Goal: Task Accomplishment & Management: Complete application form

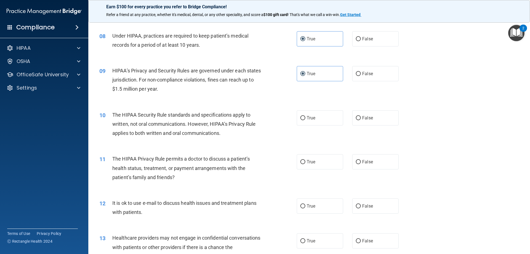
scroll to position [304, 0]
click at [365, 116] on span "False" at bounding box center [367, 116] width 11 height 5
click at [361, 116] on input "False" at bounding box center [358, 117] width 5 height 4
radio input "true"
click at [325, 111] on label "True" at bounding box center [320, 116] width 46 height 15
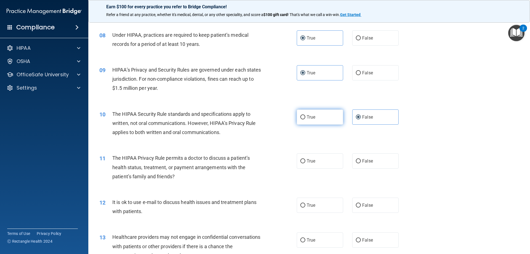
click at [306, 115] on input "True" at bounding box center [303, 117] width 5 height 4
radio input "true"
click at [388, 117] on label "False" at bounding box center [375, 116] width 46 height 15
click at [361, 117] on input "False" at bounding box center [358, 117] width 5 height 4
radio input "true"
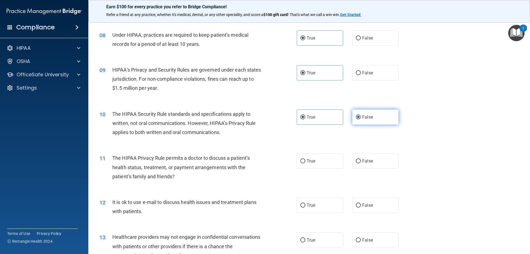
radio input "false"
click at [349, 167] on div "True False" at bounding box center [352, 160] width 111 height 15
click at [361, 165] on label "False" at bounding box center [375, 160] width 46 height 15
click at [361, 163] on input "False" at bounding box center [358, 161] width 5 height 4
radio input "true"
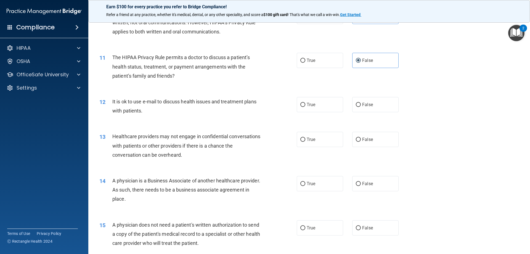
scroll to position [414, 0]
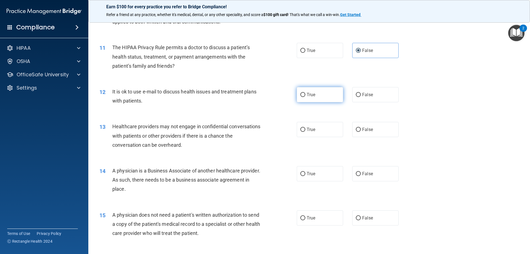
click at [307, 97] on span "True" at bounding box center [311, 94] width 9 height 5
click at [306, 97] on input "True" at bounding box center [303, 95] width 5 height 4
radio input "true"
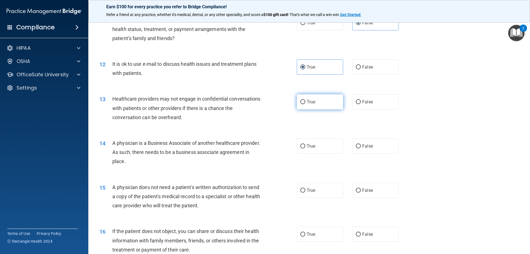
click at [314, 100] on label "True" at bounding box center [320, 101] width 46 height 15
click at [306, 100] on input "True" at bounding box center [303, 102] width 5 height 4
radio input "true"
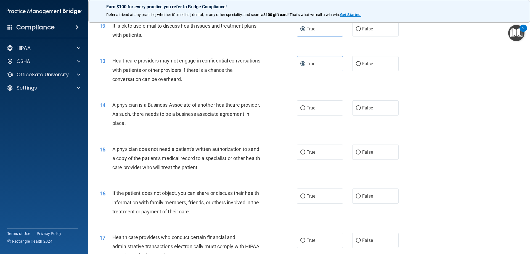
scroll to position [497, 0]
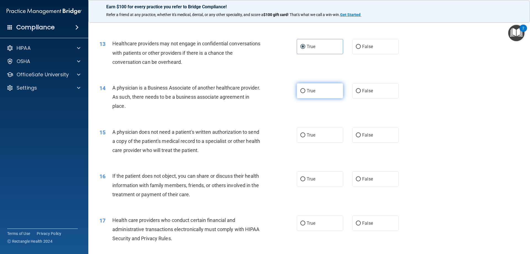
click at [314, 98] on label "True" at bounding box center [320, 90] width 46 height 15
click at [306, 93] on input "True" at bounding box center [303, 91] width 5 height 4
radio input "true"
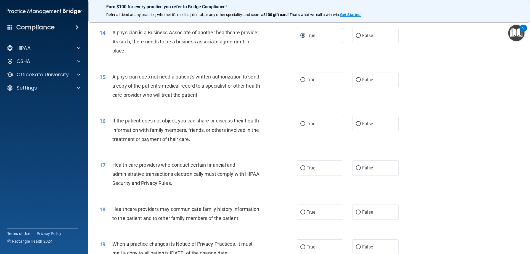
scroll to position [580, 0]
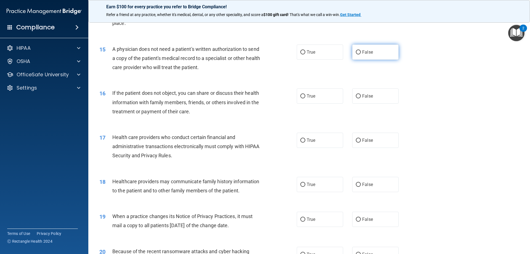
click at [390, 50] on label "False" at bounding box center [375, 51] width 46 height 15
click at [361, 50] on input "False" at bounding box center [358, 52] width 5 height 4
radio input "true"
click at [356, 95] on input "False" at bounding box center [358, 96] width 5 height 4
radio input "true"
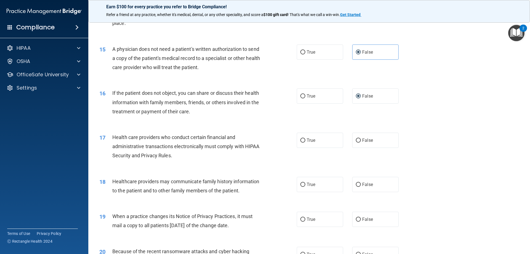
scroll to position [608, 0]
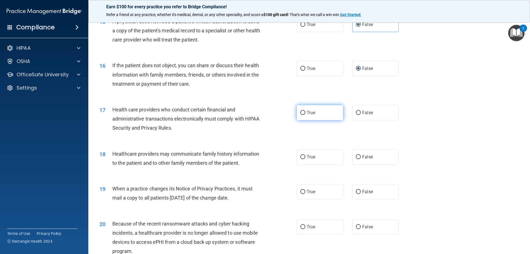
click at [315, 113] on label "True" at bounding box center [320, 112] width 46 height 15
click at [306, 113] on input "True" at bounding box center [303, 113] width 5 height 4
radio input "true"
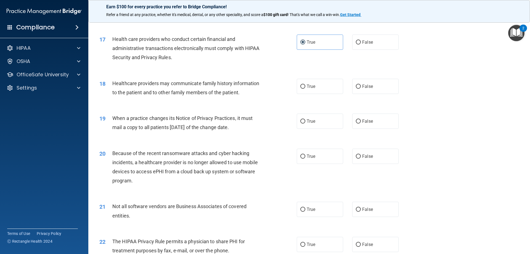
scroll to position [691, 0]
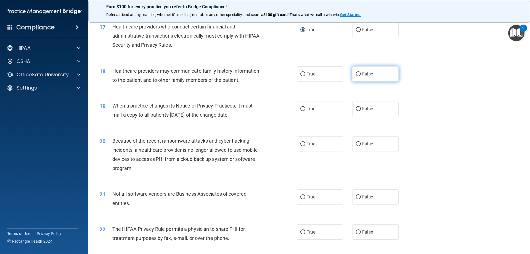
click at [385, 78] on label "False" at bounding box center [375, 73] width 46 height 15
click at [361, 76] on input "False" at bounding box center [358, 74] width 5 height 4
radio input "true"
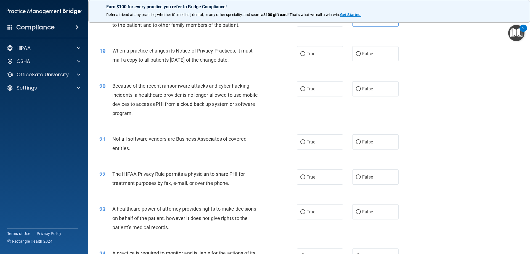
scroll to position [746, 0]
click at [301, 54] on input "True" at bounding box center [303, 54] width 5 height 4
radio input "true"
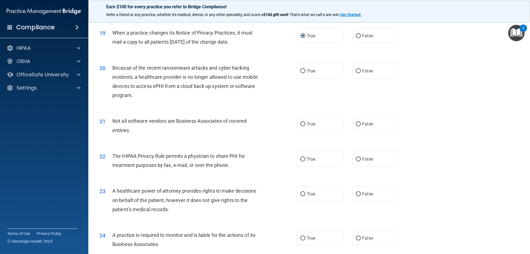
scroll to position [773, 0]
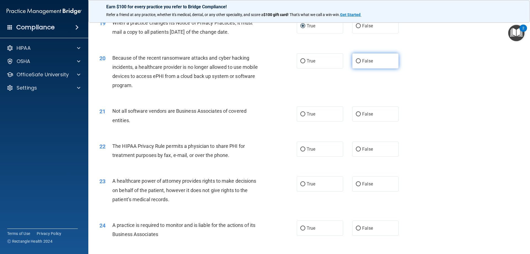
click at [356, 66] on label "False" at bounding box center [375, 60] width 46 height 15
click at [356, 63] on input "False" at bounding box center [358, 61] width 5 height 4
radio input "true"
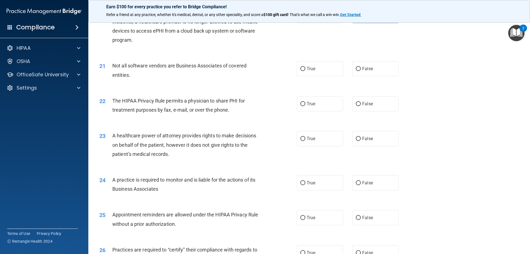
scroll to position [829, 0]
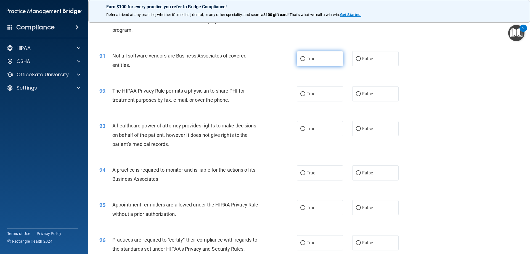
click at [309, 57] on span "True" at bounding box center [311, 58] width 9 height 5
click at [306, 57] on input "True" at bounding box center [303, 59] width 5 height 4
radio input "true"
click at [356, 94] on input "False" at bounding box center [358, 94] width 5 height 4
radio input "true"
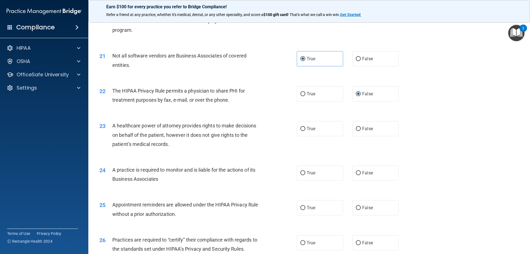
scroll to position [884, 0]
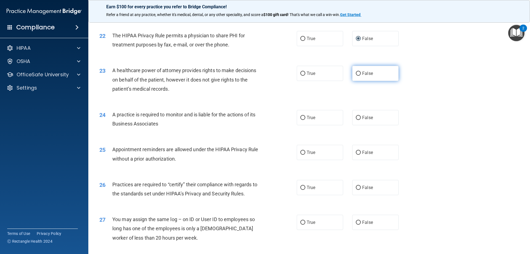
click at [372, 75] on label "False" at bounding box center [375, 73] width 46 height 15
click at [361, 75] on input "False" at bounding box center [358, 74] width 5 height 4
radio input "true"
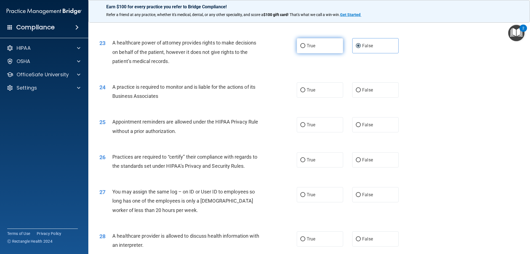
click at [318, 46] on label "True" at bounding box center [320, 45] width 46 height 15
click at [306, 46] on input "True" at bounding box center [303, 46] width 5 height 4
radio input "true"
click at [373, 49] on label "False" at bounding box center [375, 45] width 46 height 15
click at [361, 48] on input "False" at bounding box center [358, 46] width 5 height 4
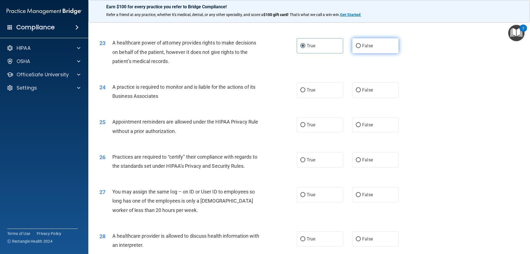
radio input "true"
radio input "false"
click at [302, 94] on label "True" at bounding box center [320, 89] width 46 height 15
click at [302, 92] on input "True" at bounding box center [303, 90] width 5 height 4
radio input "true"
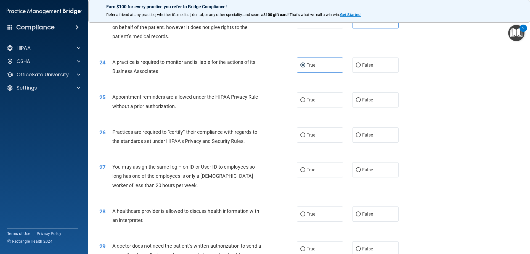
scroll to position [967, 0]
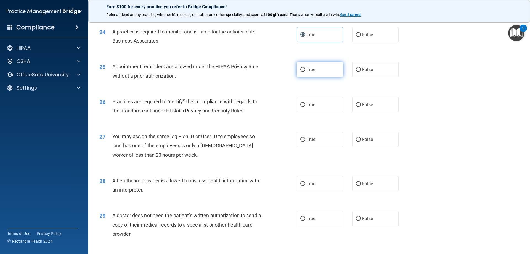
click at [298, 72] on label "True" at bounding box center [320, 69] width 46 height 15
click at [301, 72] on input "True" at bounding box center [303, 70] width 5 height 4
radio input "true"
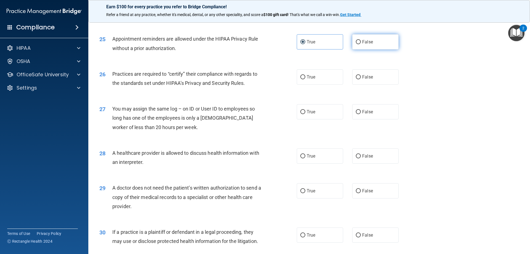
click at [368, 47] on label "False" at bounding box center [375, 41] width 46 height 15
click at [361, 44] on input "False" at bounding box center [358, 42] width 5 height 4
radio input "true"
click at [326, 38] on label "True" at bounding box center [320, 41] width 46 height 15
click at [306, 40] on input "True" at bounding box center [303, 42] width 5 height 4
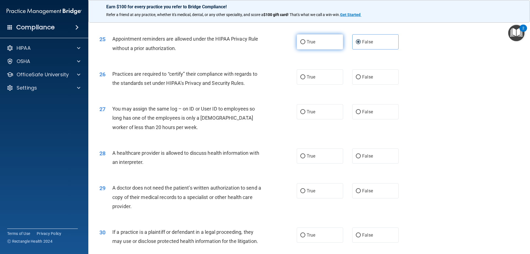
radio input "true"
click at [376, 46] on label "False" at bounding box center [375, 41] width 46 height 15
click at [361, 44] on input "False" at bounding box center [358, 42] width 5 height 4
radio input "true"
radio input "false"
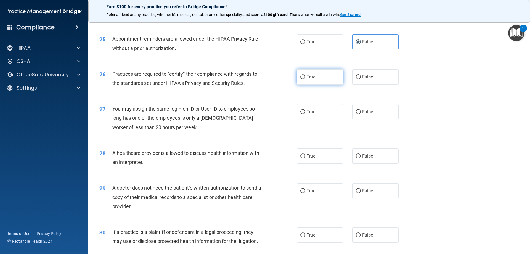
click at [319, 71] on label "True" at bounding box center [320, 76] width 46 height 15
click at [306, 75] on input "True" at bounding box center [303, 77] width 5 height 4
radio input "true"
click at [358, 112] on input "False" at bounding box center [358, 112] width 5 height 4
radio input "true"
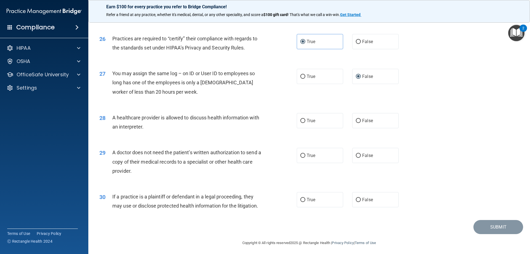
scroll to position [1032, 0]
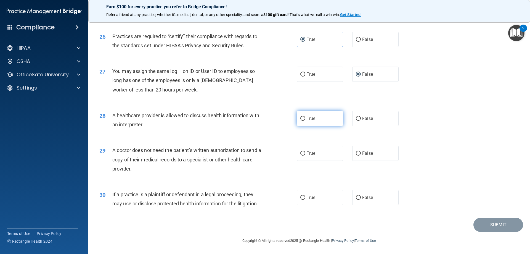
click at [307, 120] on span "True" at bounding box center [311, 118] width 9 height 5
click at [306, 120] on input "True" at bounding box center [303, 119] width 5 height 4
radio input "true"
click at [376, 156] on label "False" at bounding box center [375, 153] width 46 height 15
click at [361, 156] on input "False" at bounding box center [358, 153] width 5 height 4
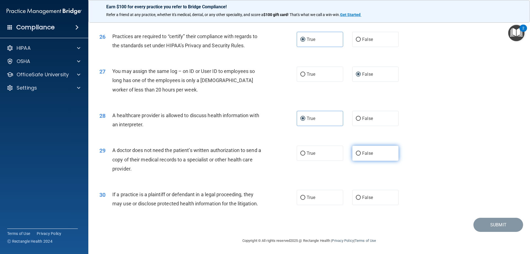
radio input "true"
click at [378, 201] on label "False" at bounding box center [375, 197] width 46 height 15
click at [361, 200] on input "False" at bounding box center [358, 198] width 5 height 4
radio input "true"
click at [496, 226] on button "Submit" at bounding box center [499, 225] width 50 height 14
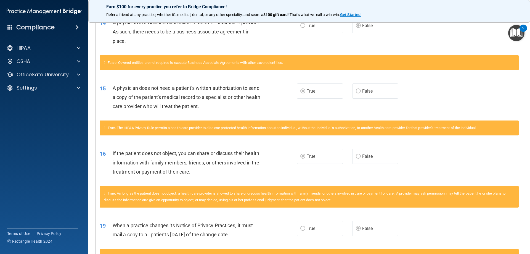
scroll to position [525, 0]
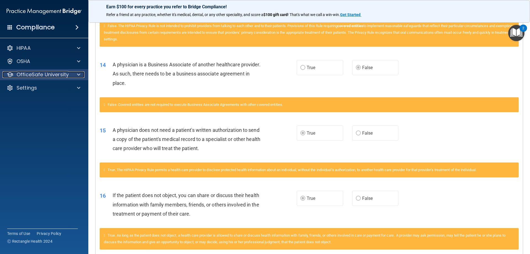
click at [80, 76] on div at bounding box center [78, 74] width 14 height 7
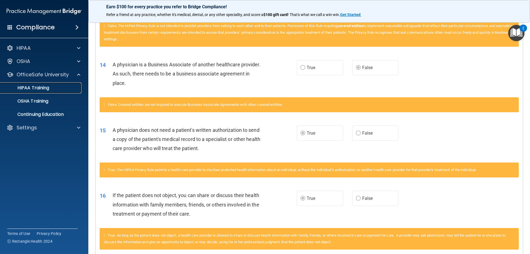
click at [43, 90] on p "HIPAA Training" at bounding box center [27, 88] width 46 height 6
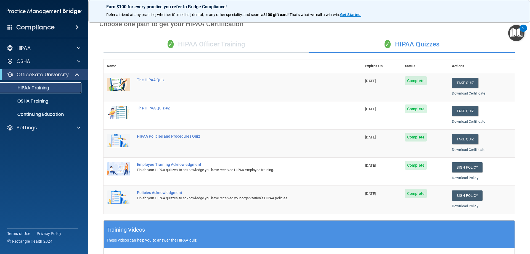
scroll to position [24, 0]
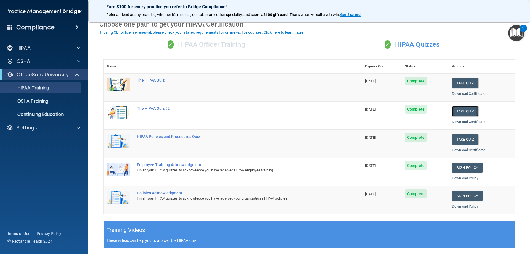
click at [463, 111] on button "Take Quiz" at bounding box center [465, 111] width 27 height 10
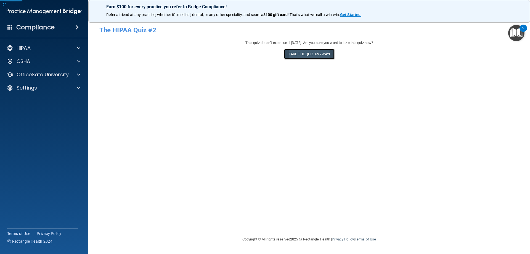
click at [302, 52] on button "Take the quiz anyway!" at bounding box center [309, 54] width 50 height 10
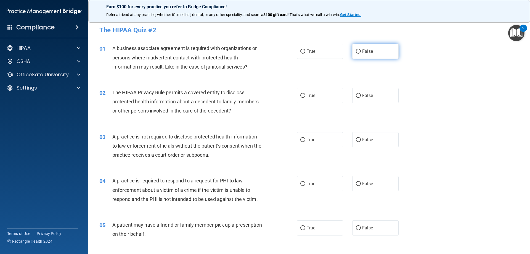
click at [376, 51] on label "False" at bounding box center [375, 51] width 46 height 15
click at [361, 51] on input "False" at bounding box center [358, 51] width 5 height 4
radio input "true"
click at [304, 96] on label "True" at bounding box center [320, 95] width 46 height 15
click at [304, 96] on input "True" at bounding box center [303, 96] width 5 height 4
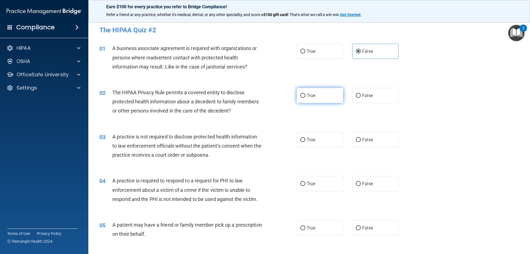
radio input "true"
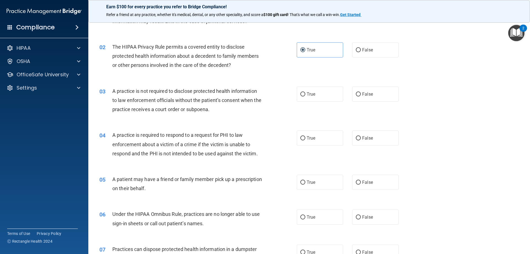
scroll to position [55, 0]
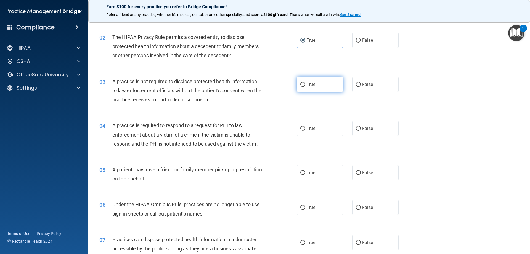
click at [322, 90] on label "True" at bounding box center [320, 84] width 46 height 15
click at [306, 87] on input "True" at bounding box center [303, 85] width 5 height 4
radio input "true"
click at [352, 82] on label "False" at bounding box center [375, 84] width 46 height 15
click at [356, 83] on input "False" at bounding box center [358, 85] width 5 height 4
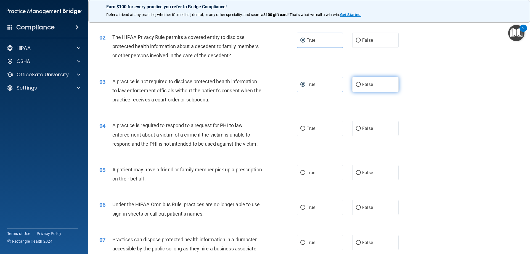
radio input "true"
radio input "false"
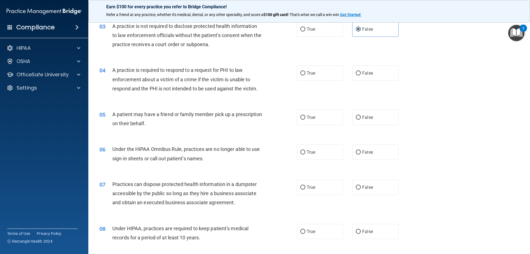
scroll to position [138, 0]
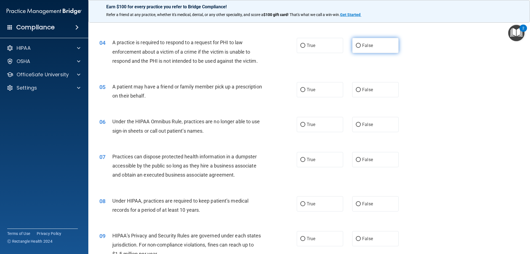
click at [359, 45] on label "False" at bounding box center [375, 45] width 46 height 15
click at [359, 45] on input "False" at bounding box center [358, 46] width 5 height 4
radio input "true"
click at [309, 46] on span "True" at bounding box center [311, 45] width 9 height 5
click at [306, 46] on input "True" at bounding box center [303, 46] width 5 height 4
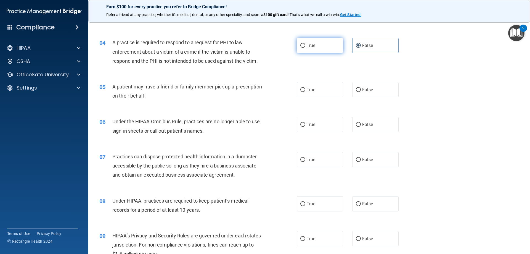
radio input "true"
radio input "false"
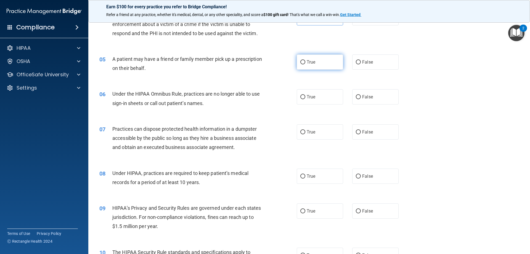
click at [323, 69] on label "True" at bounding box center [320, 61] width 46 height 15
click at [306, 64] on input "True" at bounding box center [303, 62] width 5 height 4
radio input "true"
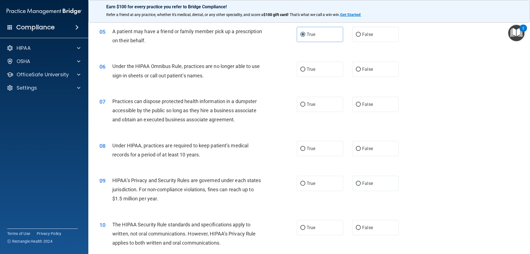
click at [347, 70] on div "True False" at bounding box center [352, 69] width 111 height 15
click at [367, 69] on span "False" at bounding box center [367, 69] width 11 height 5
click at [361, 69] on input "False" at bounding box center [358, 69] width 5 height 4
radio input "true"
click at [375, 106] on label "False" at bounding box center [375, 104] width 46 height 15
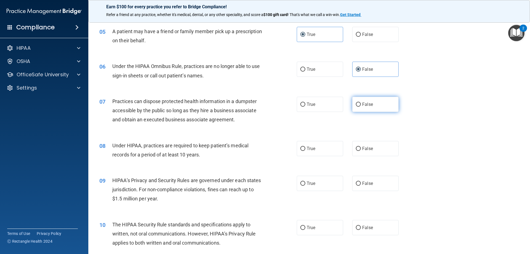
click at [361, 106] on input "False" at bounding box center [358, 104] width 5 height 4
radio input "true"
click at [373, 151] on label "False" at bounding box center [375, 148] width 46 height 15
click at [361, 151] on input "False" at bounding box center [358, 149] width 5 height 4
radio input "true"
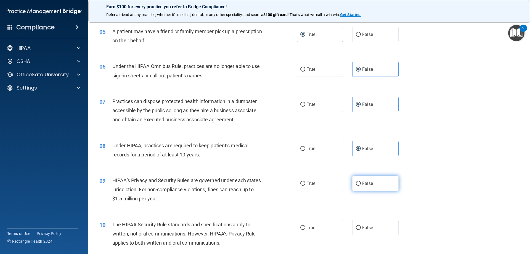
click at [379, 181] on label "False" at bounding box center [375, 183] width 46 height 15
click at [361, 181] on input "False" at bounding box center [358, 183] width 5 height 4
radio input "true"
click at [315, 226] on label "True" at bounding box center [320, 227] width 46 height 15
click at [306, 226] on input "True" at bounding box center [303, 228] width 5 height 4
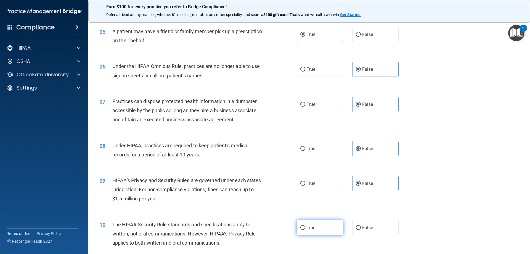
radio input "true"
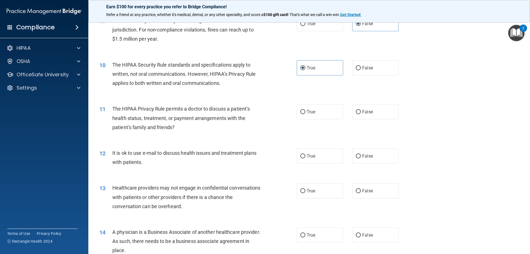
scroll to position [359, 0]
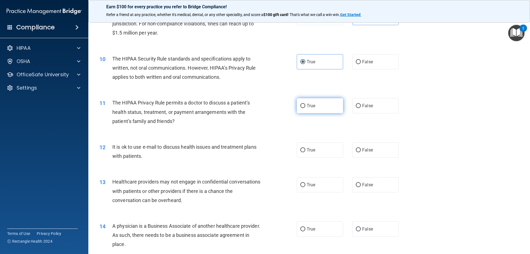
click at [312, 108] on span "True" at bounding box center [311, 105] width 9 height 5
click at [306, 108] on input "True" at bounding box center [303, 106] width 5 height 4
radio input "true"
click at [304, 148] on label "True" at bounding box center [320, 149] width 46 height 15
click at [304, 148] on input "True" at bounding box center [303, 150] width 5 height 4
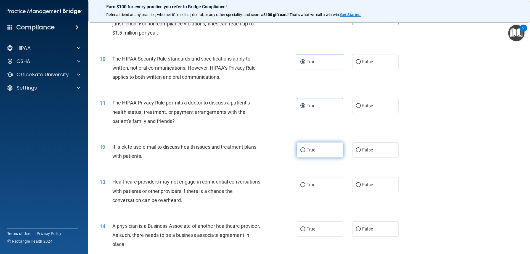
radio input "true"
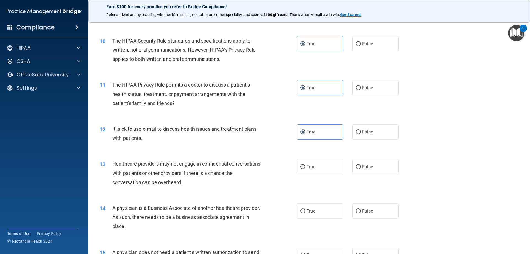
scroll to position [442, 0]
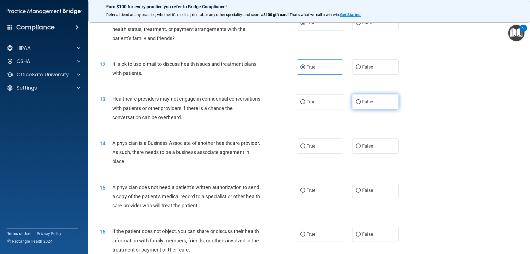
click at [376, 106] on label "False" at bounding box center [375, 101] width 46 height 15
click at [361, 104] on input "False" at bounding box center [358, 102] width 5 height 4
radio input "true"
click at [380, 143] on label "False" at bounding box center [375, 145] width 46 height 15
click at [361, 144] on input "False" at bounding box center [358, 146] width 5 height 4
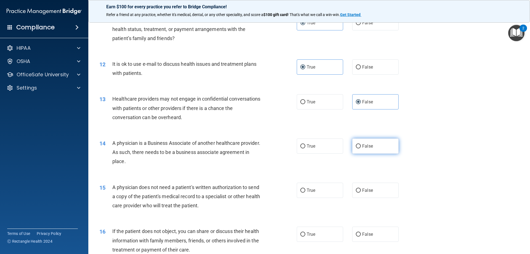
radio input "true"
click at [318, 192] on label "True" at bounding box center [320, 190] width 46 height 15
click at [306, 192] on input "True" at bounding box center [303, 190] width 5 height 4
radio input "true"
click at [319, 227] on label "True" at bounding box center [320, 234] width 46 height 15
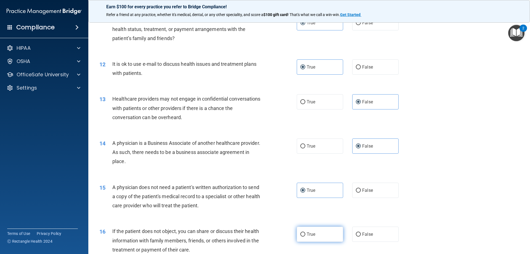
click at [306, 232] on input "True" at bounding box center [303, 234] width 5 height 4
radio input "true"
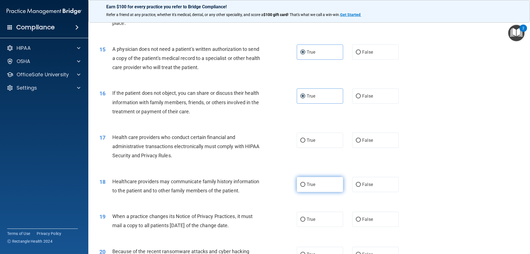
scroll to position [608, 0]
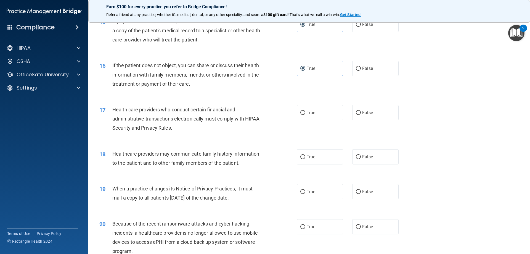
click at [323, 105] on div "17 Health care providers who conduct certain financial and administrative trans…" at bounding box center [309, 120] width 428 height 44
click at [319, 111] on label "True" at bounding box center [320, 112] width 46 height 15
click at [306, 111] on input "True" at bounding box center [303, 113] width 5 height 4
radio input "true"
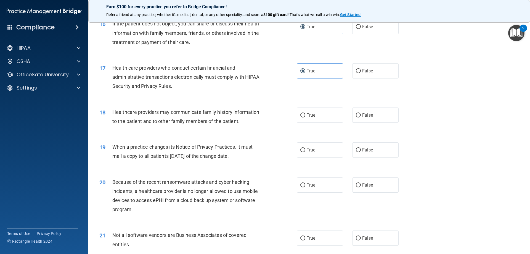
scroll to position [663, 0]
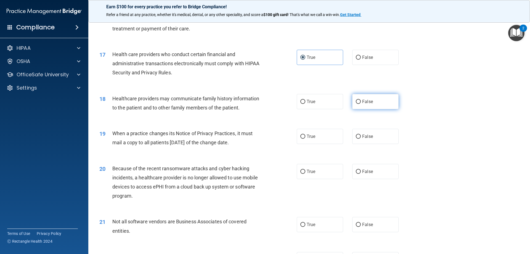
click at [375, 105] on label "False" at bounding box center [375, 101] width 46 height 15
click at [361, 104] on input "False" at bounding box center [358, 102] width 5 height 4
radio input "true"
click at [380, 143] on label "False" at bounding box center [375, 136] width 46 height 15
click at [361, 139] on input "False" at bounding box center [358, 137] width 5 height 4
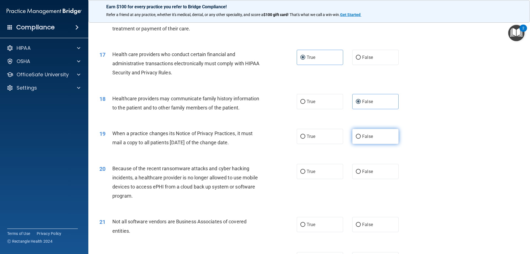
radio input "true"
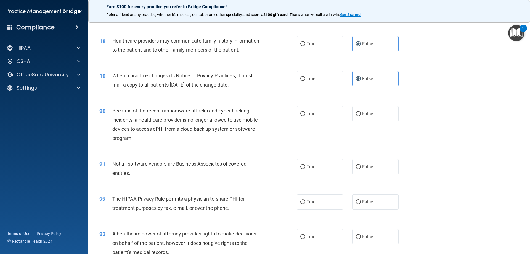
scroll to position [746, 0]
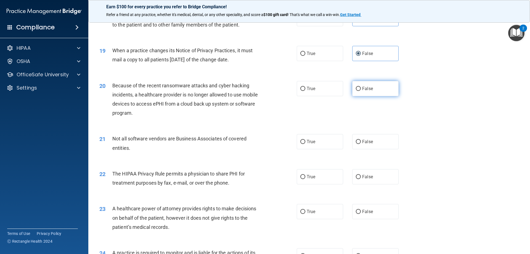
click at [362, 90] on span "False" at bounding box center [367, 88] width 11 height 5
click at [361, 90] on input "False" at bounding box center [358, 89] width 5 height 4
radio input "true"
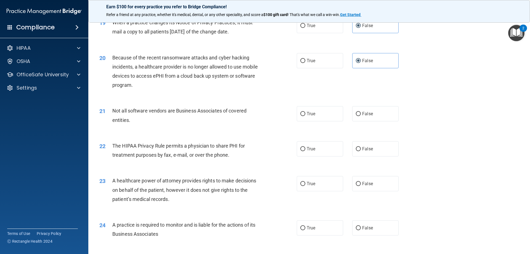
scroll to position [801, 0]
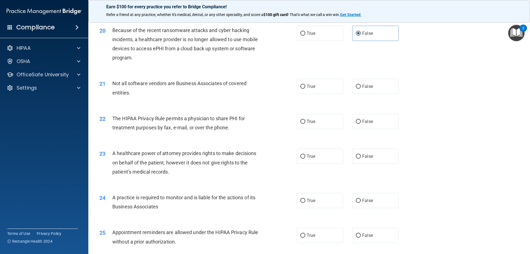
drag, startPoint x: 314, startPoint y: 86, endPoint x: 306, endPoint y: 75, distance: 13.6
click at [311, 83] on label "True" at bounding box center [320, 86] width 46 height 15
click at [301, 88] on input "True" at bounding box center [303, 87] width 5 height 4
radio input "true"
click at [301, 124] on label "True" at bounding box center [320, 121] width 46 height 15
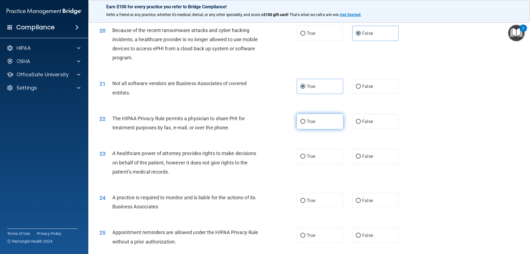
click at [301, 124] on input "True" at bounding box center [303, 122] width 5 height 4
radio input "true"
click at [362, 161] on label "False" at bounding box center [375, 156] width 46 height 15
click at [361, 159] on input "False" at bounding box center [358, 156] width 5 height 4
radio input "true"
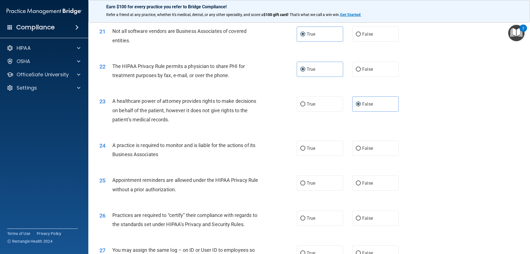
scroll to position [856, 0]
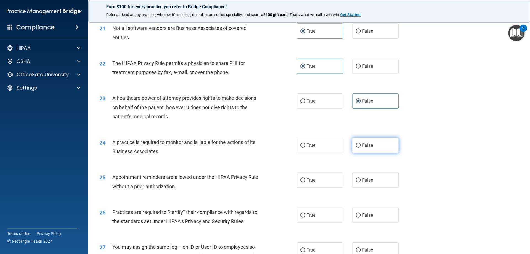
click at [372, 147] on label "False" at bounding box center [375, 145] width 46 height 15
click at [361, 147] on input "False" at bounding box center [358, 145] width 5 height 4
radio input "true"
click at [312, 180] on span "True" at bounding box center [311, 179] width 9 height 5
click at [306, 180] on input "True" at bounding box center [303, 180] width 5 height 4
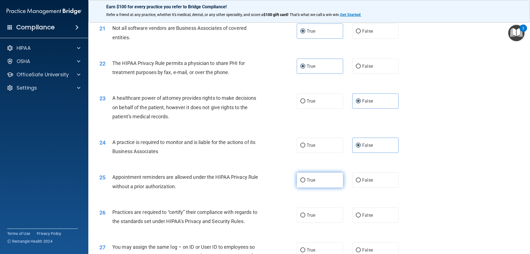
radio input "true"
click at [372, 208] on label "False" at bounding box center [375, 214] width 46 height 15
click at [361, 213] on input "False" at bounding box center [358, 215] width 5 height 4
radio input "true"
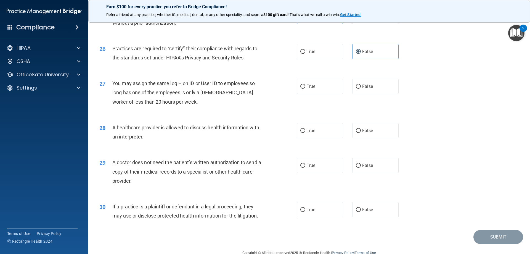
scroll to position [1022, 0]
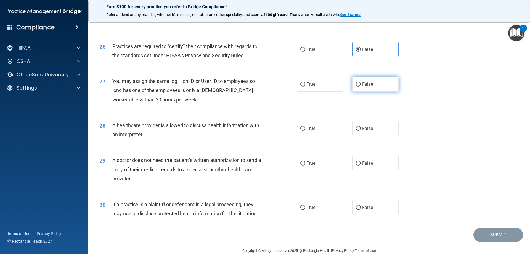
click at [367, 88] on label "False" at bounding box center [375, 84] width 46 height 15
click at [361, 86] on input "False" at bounding box center [358, 84] width 5 height 4
radio input "true"
click at [319, 129] on label "True" at bounding box center [320, 128] width 46 height 15
click at [306, 129] on input "True" at bounding box center [303, 129] width 5 height 4
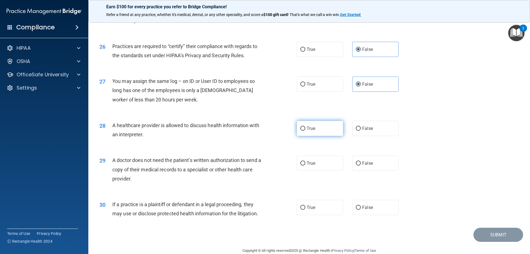
radio input "true"
click at [311, 166] on label "True" at bounding box center [320, 163] width 46 height 15
click at [306, 165] on input "True" at bounding box center [303, 163] width 5 height 4
radio input "true"
click at [315, 213] on label "True" at bounding box center [320, 207] width 46 height 15
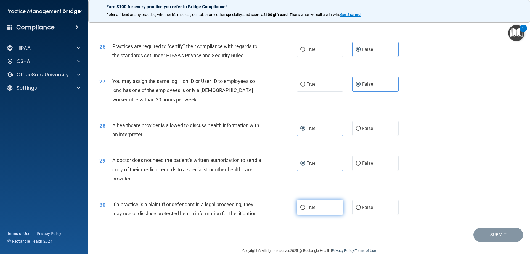
click at [306, 210] on input "True" at bounding box center [303, 208] width 5 height 4
radio input "true"
click at [514, 240] on button "Submit" at bounding box center [499, 235] width 50 height 14
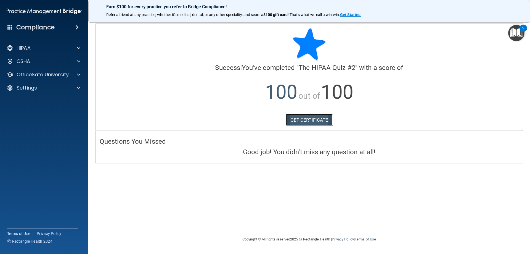
click at [333, 120] on link "GET CERTIFICATE" at bounding box center [309, 120] width 47 height 12
click at [82, 77] on div at bounding box center [78, 74] width 14 height 7
click at [44, 94] on ul "HIPAA Training OSHA Training Continuing Education" at bounding box center [44, 100] width 100 height 40
click at [43, 90] on p "HIPAA Training" at bounding box center [27, 88] width 46 height 6
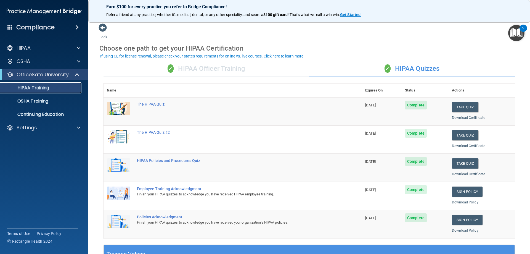
scroll to position [28, 0]
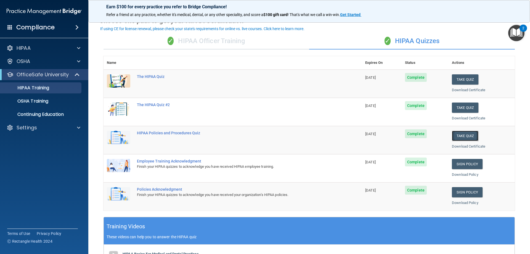
click at [458, 135] on button "Take Quiz" at bounding box center [465, 136] width 27 height 10
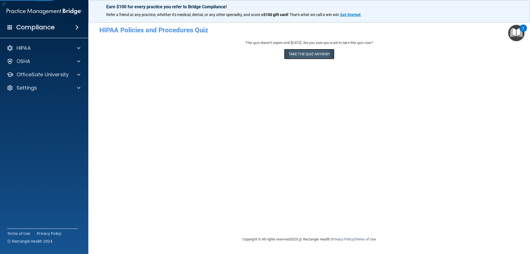
drag, startPoint x: 328, startPoint y: 52, endPoint x: 328, endPoint y: 55, distance: 2.8
click at [328, 55] on button "Take the quiz anyway!" at bounding box center [309, 54] width 50 height 10
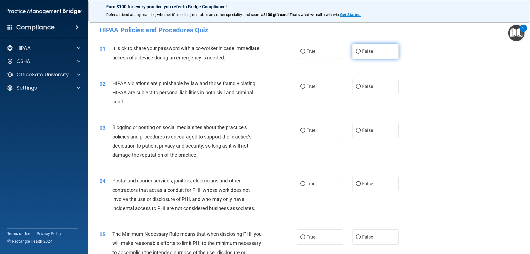
click at [359, 51] on label "False" at bounding box center [375, 51] width 46 height 15
click at [359, 51] on input "False" at bounding box center [358, 51] width 5 height 4
radio input "true"
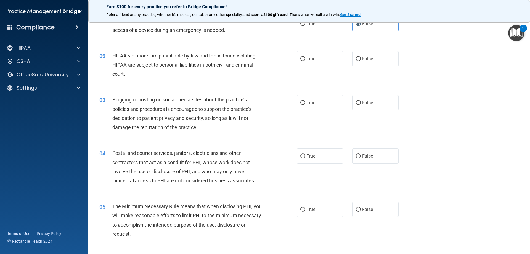
scroll to position [55, 0]
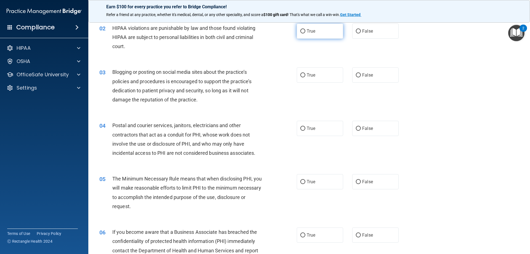
click at [313, 34] on label "True" at bounding box center [320, 30] width 46 height 15
click at [306, 33] on input "True" at bounding box center [303, 31] width 5 height 4
radio input "true"
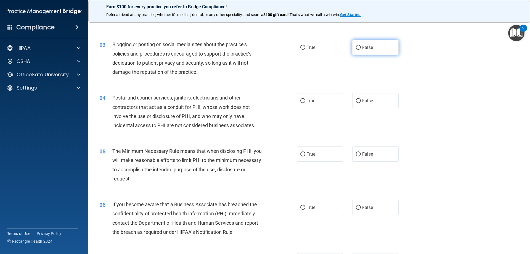
click at [385, 47] on label "False" at bounding box center [375, 47] width 46 height 15
click at [361, 47] on input "False" at bounding box center [358, 48] width 5 height 4
radio input "true"
click at [356, 102] on input "False" at bounding box center [358, 101] width 5 height 4
radio input "true"
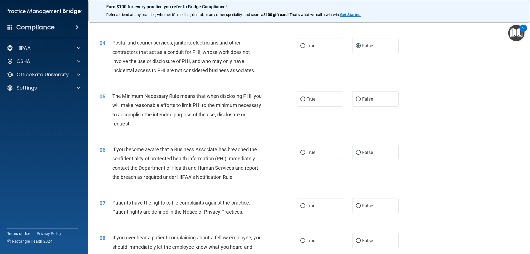
scroll to position [138, 0]
click at [310, 98] on span "True" at bounding box center [311, 98] width 9 height 5
click at [306, 98] on input "True" at bounding box center [303, 99] width 5 height 4
radio input "true"
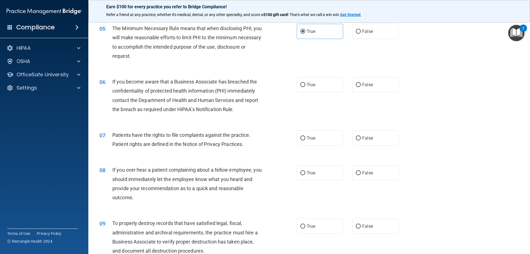
scroll to position [221, 0]
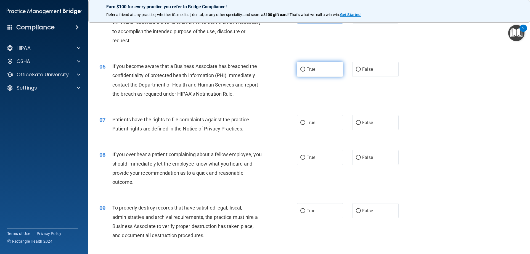
click at [297, 75] on label "True" at bounding box center [320, 69] width 46 height 15
click at [301, 72] on input "True" at bounding box center [303, 69] width 5 height 4
radio input "true"
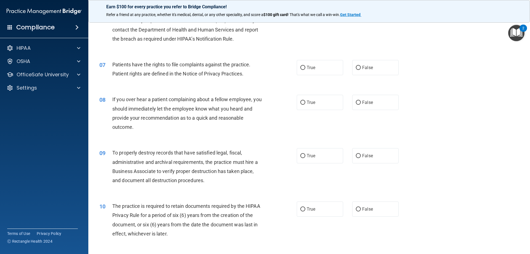
scroll to position [276, 0]
click at [309, 69] on span "True" at bounding box center [311, 67] width 9 height 5
click at [306, 69] on input "True" at bounding box center [303, 67] width 5 height 4
radio input "true"
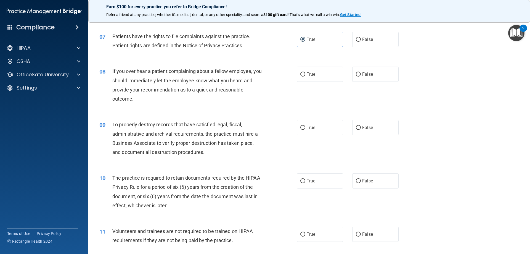
scroll to position [304, 0]
click at [361, 78] on label "False" at bounding box center [375, 74] width 46 height 15
click at [361, 77] on input "False" at bounding box center [358, 75] width 5 height 4
radio input "true"
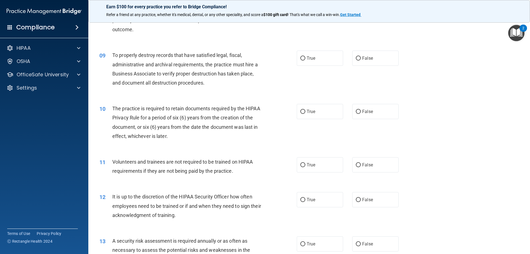
scroll to position [387, 0]
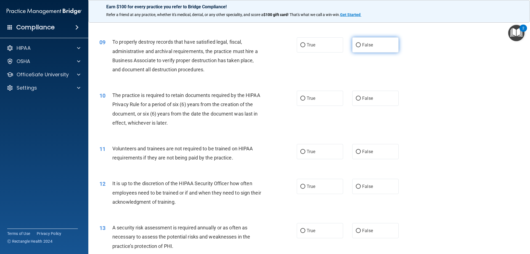
click at [360, 38] on label "False" at bounding box center [375, 44] width 46 height 15
click at [360, 43] on input "False" at bounding box center [358, 45] width 5 height 4
radio input "true"
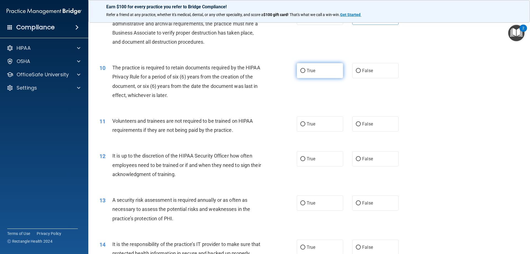
click at [305, 67] on label "True" at bounding box center [320, 70] width 46 height 15
click at [305, 69] on input "True" at bounding box center [303, 71] width 5 height 4
radio input "true"
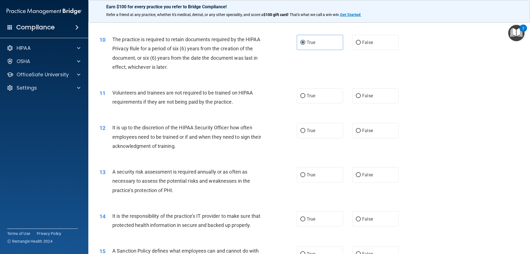
scroll to position [442, 0]
click at [386, 102] on label "False" at bounding box center [375, 96] width 46 height 15
click at [361, 99] on input "False" at bounding box center [358, 96] width 5 height 4
radio input "true"
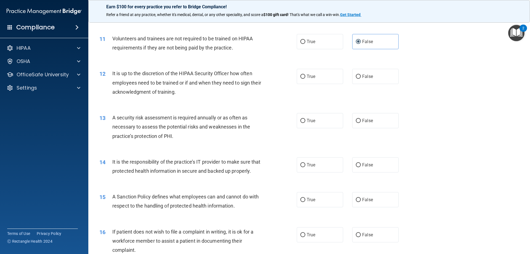
scroll to position [497, 0]
click at [373, 76] on label "False" at bounding box center [375, 75] width 46 height 15
click at [361, 76] on input "False" at bounding box center [358, 76] width 5 height 4
radio input "true"
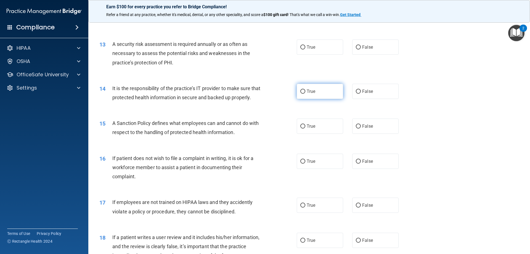
scroll to position [580, 0]
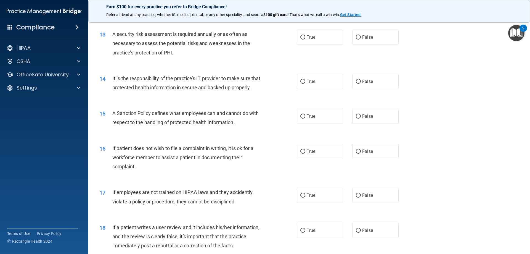
click at [311, 45] on div "13 A security risk assessment is required annually or as often as necessary to …" at bounding box center [309, 45] width 428 height 44
click at [307, 36] on span "True" at bounding box center [311, 37] width 9 height 5
click at [306, 36] on input "True" at bounding box center [303, 37] width 5 height 4
radio input "true"
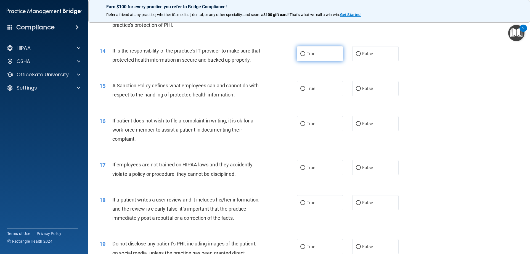
click at [309, 54] on span "True" at bounding box center [311, 53] width 9 height 5
click at [306, 54] on input "True" at bounding box center [303, 54] width 5 height 4
radio input "true"
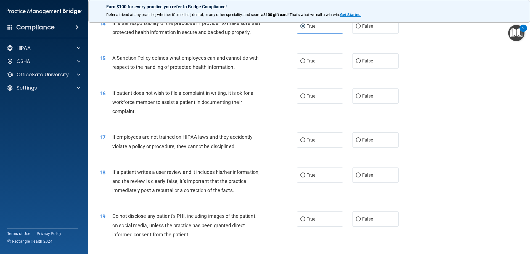
scroll to position [663, 0]
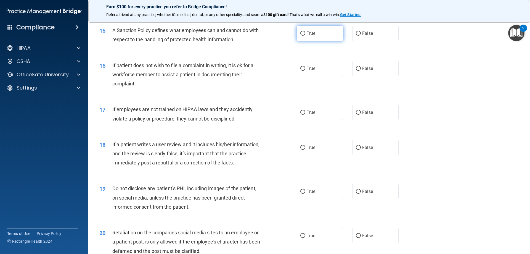
click at [313, 36] on span "True" at bounding box center [311, 33] width 9 height 5
click at [306, 36] on input "True" at bounding box center [303, 33] width 5 height 4
radio input "true"
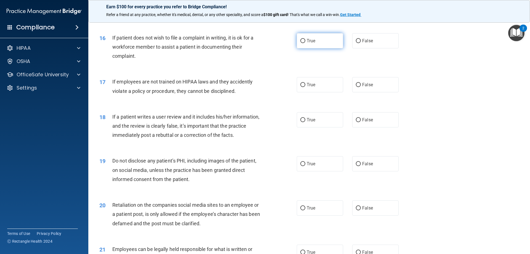
click at [301, 43] on input "True" at bounding box center [303, 41] width 5 height 4
radio input "true"
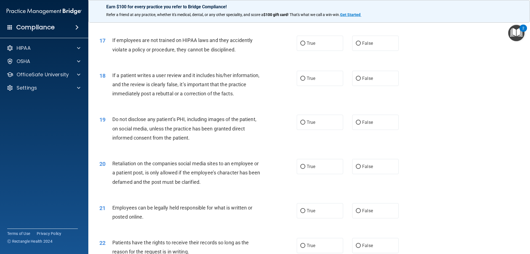
scroll to position [746, 0]
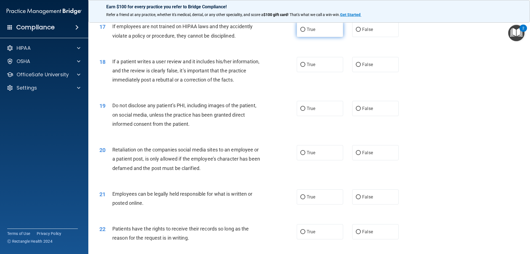
click at [319, 37] on label "True" at bounding box center [320, 29] width 46 height 15
click at [306, 32] on input "True" at bounding box center [303, 30] width 5 height 4
radio input "true"
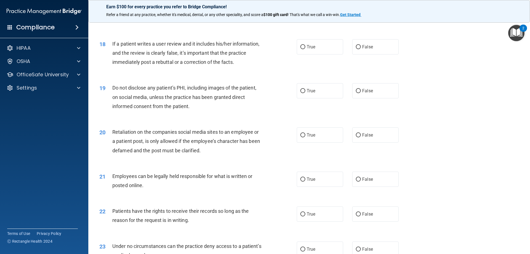
scroll to position [773, 0]
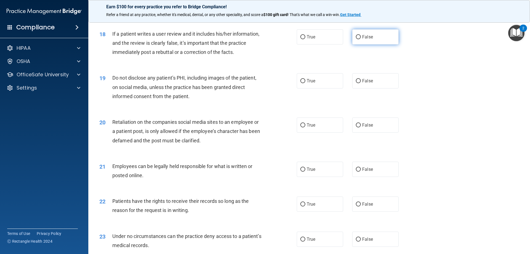
click at [392, 40] on label "False" at bounding box center [375, 36] width 46 height 15
click at [361, 39] on input "False" at bounding box center [358, 37] width 5 height 4
radio input "true"
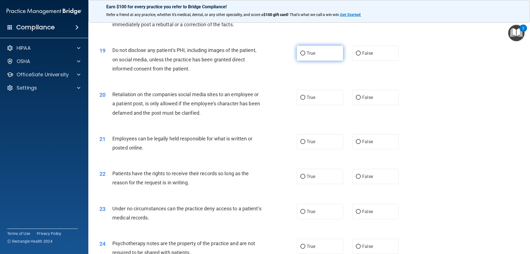
click at [314, 61] on label "True" at bounding box center [320, 53] width 46 height 15
click at [306, 56] on input "True" at bounding box center [303, 53] width 5 height 4
radio input "true"
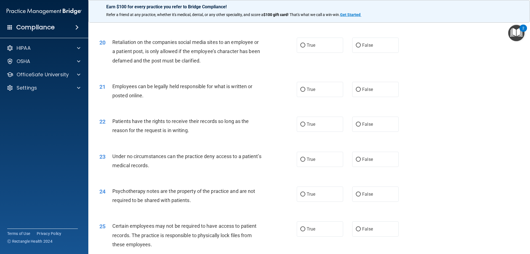
scroll to position [856, 0]
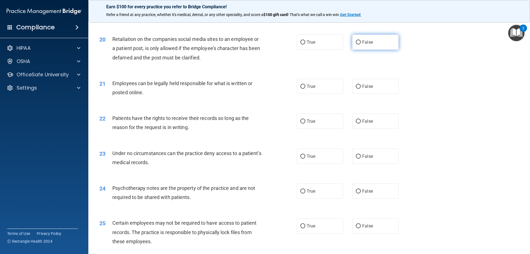
click at [373, 50] on label "False" at bounding box center [375, 42] width 46 height 15
click at [361, 44] on input "False" at bounding box center [358, 42] width 5 height 4
radio input "true"
click at [320, 94] on label "True" at bounding box center [320, 86] width 46 height 15
click at [306, 89] on input "True" at bounding box center [303, 87] width 5 height 4
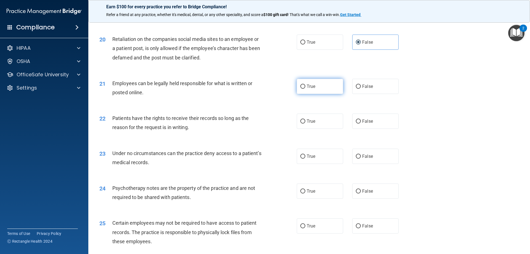
radio input "true"
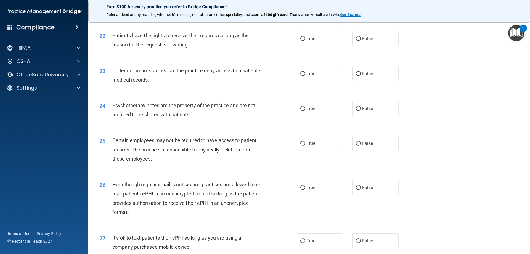
scroll to position [939, 0]
click at [356, 46] on label "False" at bounding box center [375, 38] width 46 height 15
click at [356, 41] on input "False" at bounding box center [358, 38] width 5 height 4
radio input "true"
click at [310, 46] on label "True" at bounding box center [320, 38] width 46 height 15
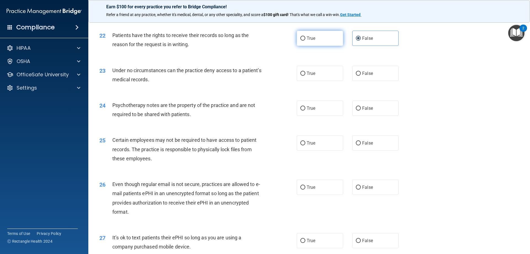
click at [306, 41] on input "True" at bounding box center [303, 38] width 5 height 4
radio input "true"
radio input "false"
click at [287, 45] on div "22 Patients have the rights to receive their records so long as the reason for …" at bounding box center [198, 41] width 214 height 21
click at [301, 41] on input "True" at bounding box center [303, 38] width 5 height 4
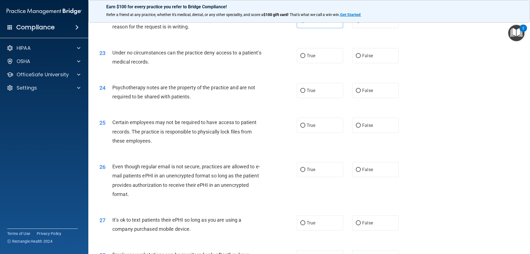
scroll to position [967, 0]
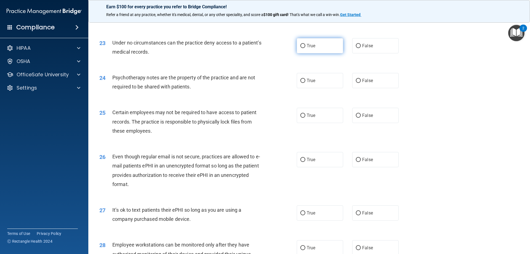
click at [320, 53] on label "True" at bounding box center [320, 45] width 46 height 15
click at [306, 48] on input "True" at bounding box center [303, 46] width 5 height 4
radio input "true"
click at [374, 53] on label "False" at bounding box center [375, 45] width 46 height 15
click at [361, 48] on input "False" at bounding box center [358, 46] width 5 height 4
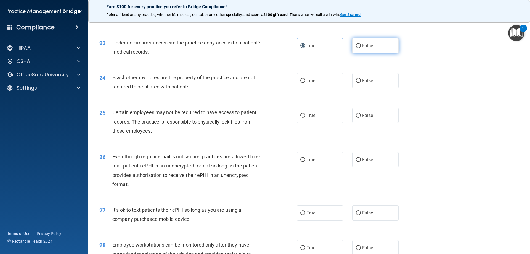
radio input "true"
radio input "false"
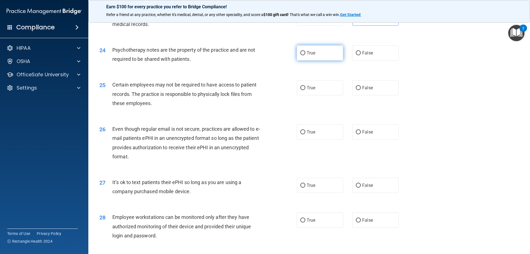
click at [318, 60] on label "True" at bounding box center [320, 52] width 46 height 15
click at [306, 55] on input "True" at bounding box center [303, 53] width 5 height 4
radio input "true"
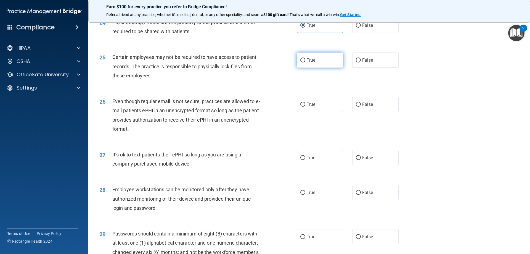
click at [325, 68] on label "True" at bounding box center [320, 59] width 46 height 15
click at [306, 62] on input "True" at bounding box center [303, 60] width 5 height 4
radio input "true"
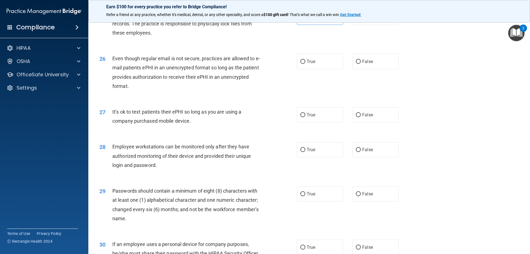
scroll to position [1077, 0]
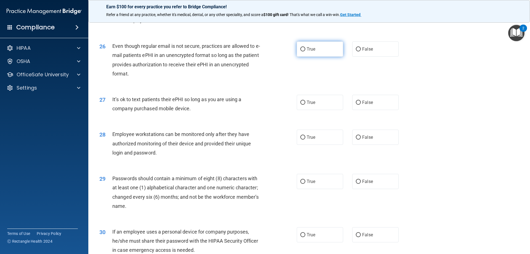
click at [311, 57] on label "True" at bounding box center [320, 48] width 46 height 15
click at [306, 51] on input "True" at bounding box center [303, 49] width 5 height 4
radio input "true"
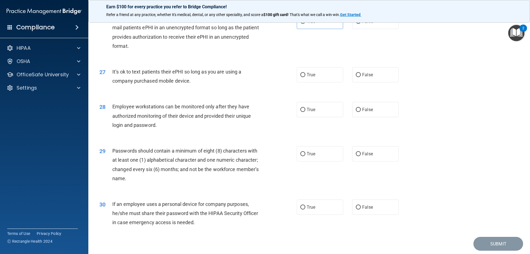
click at [348, 81] on div "True False" at bounding box center [352, 74] width 111 height 15
click at [373, 82] on label "False" at bounding box center [375, 74] width 46 height 15
click at [361, 77] on input "False" at bounding box center [358, 75] width 5 height 4
radio input "true"
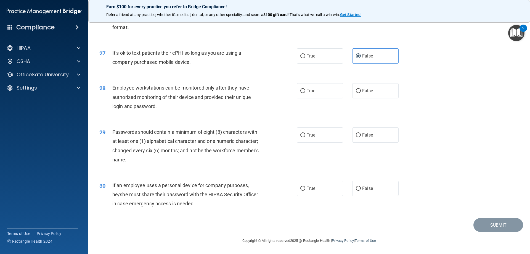
scroll to position [1133, 0]
click at [323, 90] on label "True" at bounding box center [320, 90] width 46 height 15
click at [306, 90] on input "True" at bounding box center [303, 91] width 5 height 4
radio input "true"
click at [366, 93] on span "False" at bounding box center [367, 90] width 11 height 5
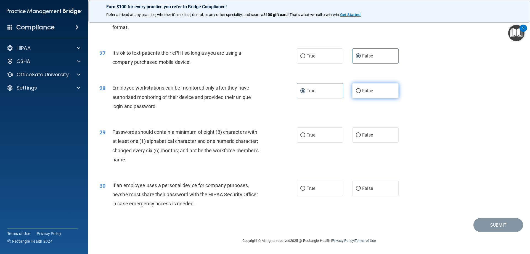
click at [361, 93] on input "False" at bounding box center [358, 91] width 5 height 4
radio input "true"
click at [325, 90] on label "True" at bounding box center [320, 90] width 46 height 15
click at [306, 90] on input "True" at bounding box center [303, 91] width 5 height 4
radio input "true"
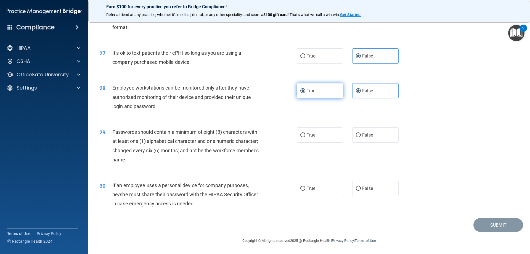
radio input "false"
click at [309, 132] on label "True" at bounding box center [320, 134] width 46 height 15
click at [306, 133] on input "True" at bounding box center [303, 135] width 5 height 4
radio input "true"
click at [386, 186] on label "False" at bounding box center [375, 188] width 46 height 15
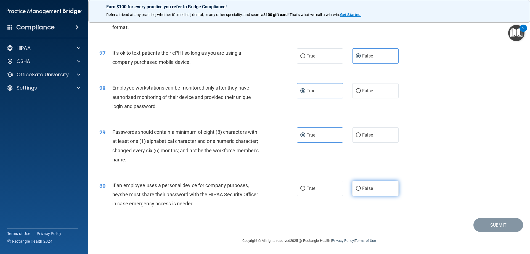
click at [361, 186] on input "False" at bounding box center [358, 188] width 5 height 4
radio input "true"
click at [478, 223] on button "Submit" at bounding box center [499, 225] width 50 height 14
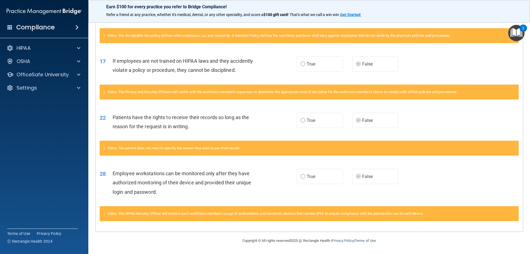
scroll to position [369, 0]
click at [76, 75] on div at bounding box center [78, 74] width 14 height 7
click at [32, 91] on link "HIPAA Training" at bounding box center [37, 87] width 87 height 11
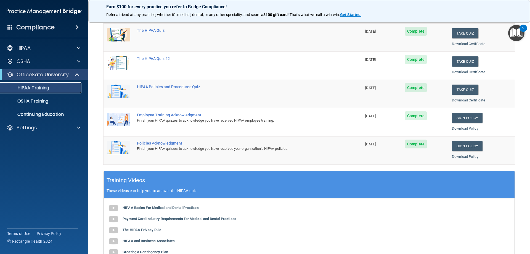
scroll to position [52, 0]
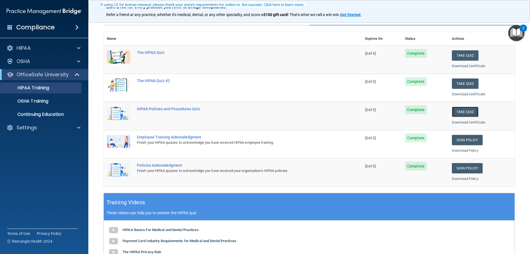
click at [454, 111] on button "Take Quiz" at bounding box center [465, 112] width 27 height 10
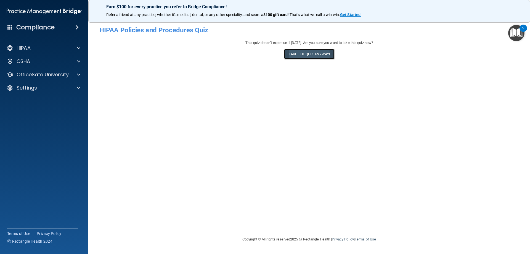
click at [299, 53] on button "Take the quiz anyway!" at bounding box center [309, 54] width 50 height 10
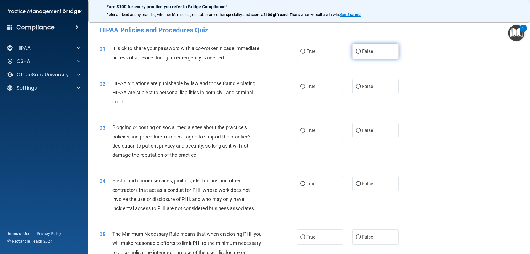
click at [382, 50] on label "False" at bounding box center [375, 51] width 46 height 15
click at [361, 50] on input "False" at bounding box center [358, 51] width 5 height 4
radio input "true"
click at [314, 90] on label "True" at bounding box center [320, 86] width 46 height 15
click at [306, 89] on input "True" at bounding box center [303, 87] width 5 height 4
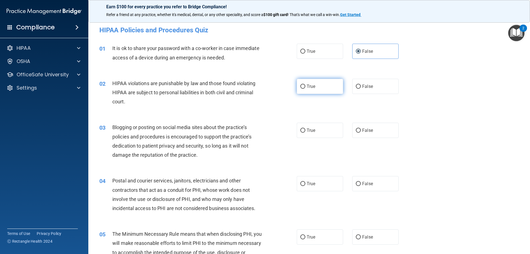
radio input "true"
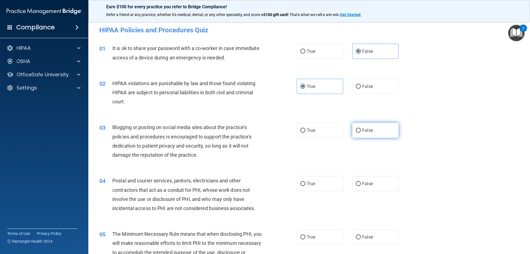
click at [365, 133] on label "False" at bounding box center [375, 130] width 46 height 15
click at [361, 133] on input "False" at bounding box center [358, 130] width 5 height 4
radio input "true"
click at [309, 189] on label "True" at bounding box center [320, 183] width 46 height 15
click at [306, 186] on input "True" at bounding box center [303, 184] width 5 height 4
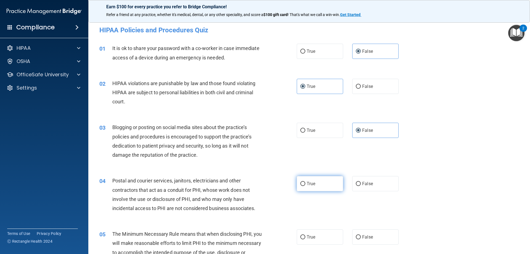
radio input "true"
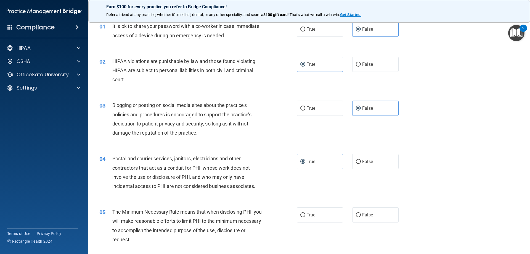
scroll to position [110, 0]
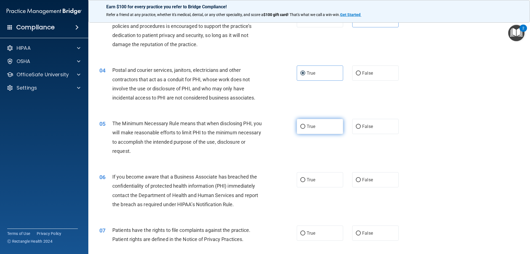
click at [306, 130] on label "True" at bounding box center [320, 126] width 46 height 15
click at [306, 129] on input "True" at bounding box center [303, 127] width 5 height 4
radio input "true"
click at [376, 180] on label "False" at bounding box center [375, 179] width 46 height 15
click at [361, 180] on input "False" at bounding box center [358, 180] width 5 height 4
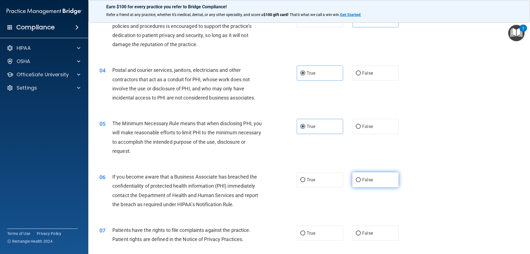
radio input "true"
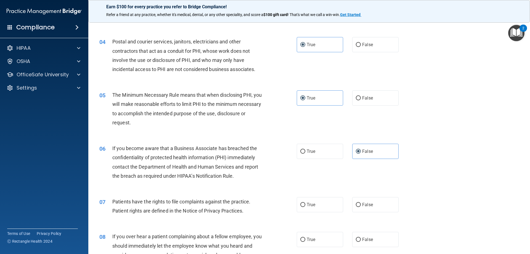
scroll to position [193, 0]
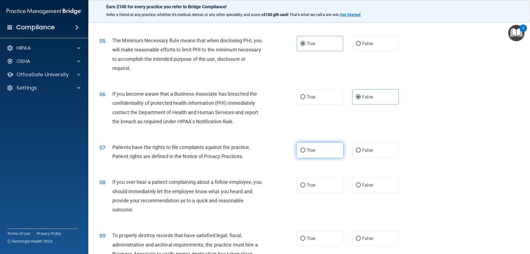
click at [301, 152] on input "True" at bounding box center [303, 150] width 5 height 4
radio input "true"
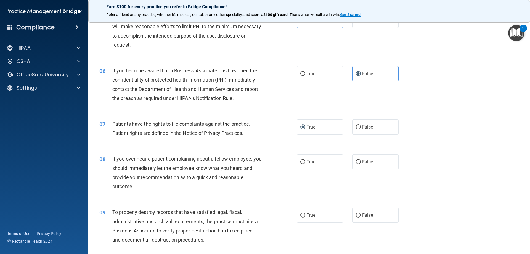
scroll to position [249, 0]
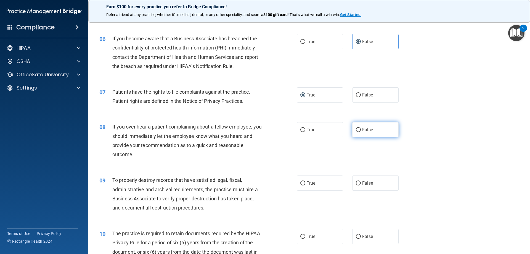
click at [361, 132] on label "False" at bounding box center [375, 129] width 46 height 15
click at [361, 132] on input "False" at bounding box center [358, 130] width 5 height 4
radio input "true"
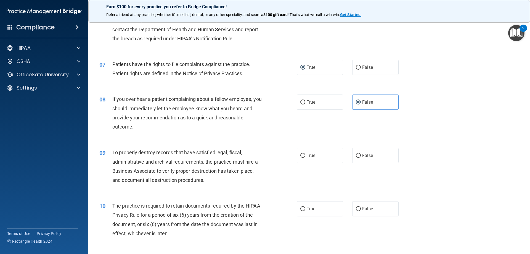
scroll to position [304, 0]
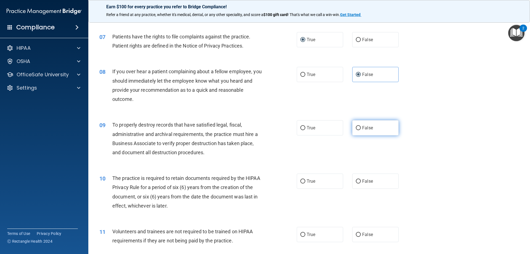
click at [372, 126] on label "False" at bounding box center [375, 127] width 46 height 15
click at [361, 126] on input "False" at bounding box center [358, 128] width 5 height 4
radio input "true"
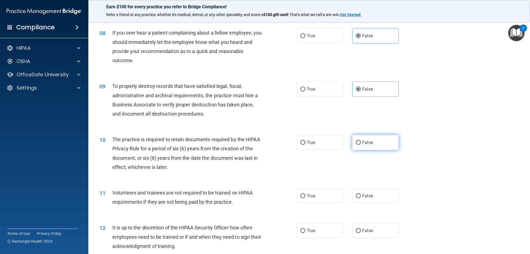
scroll to position [359, 0]
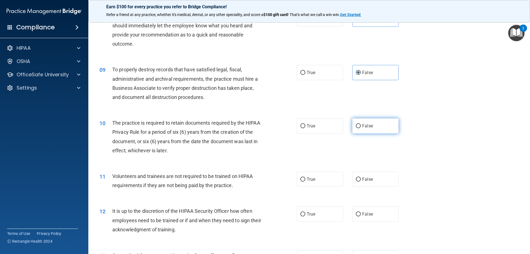
click at [368, 128] on label "False" at bounding box center [375, 125] width 46 height 15
click at [361, 128] on input "False" at bounding box center [358, 126] width 5 height 4
radio input "true"
click at [322, 127] on label "True" at bounding box center [320, 125] width 46 height 15
click at [306, 127] on input "True" at bounding box center [303, 126] width 5 height 4
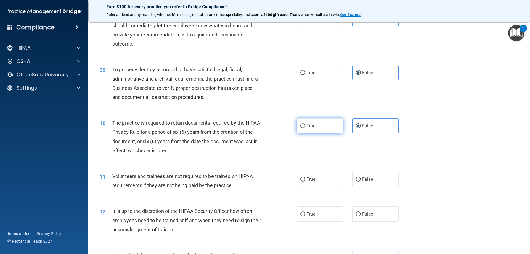
radio input "true"
radio input "false"
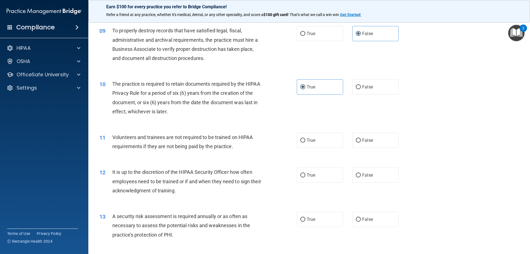
scroll to position [414, 0]
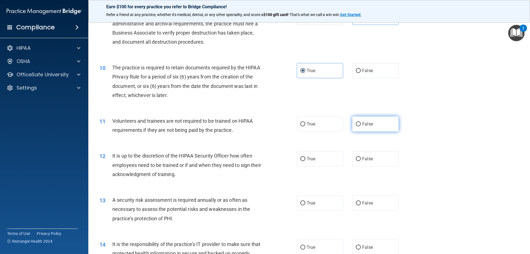
click at [363, 128] on label "False" at bounding box center [375, 123] width 46 height 15
click at [361, 126] on input "False" at bounding box center [358, 124] width 5 height 4
radio input "true"
click at [357, 158] on input "False" at bounding box center [358, 159] width 5 height 4
radio input "true"
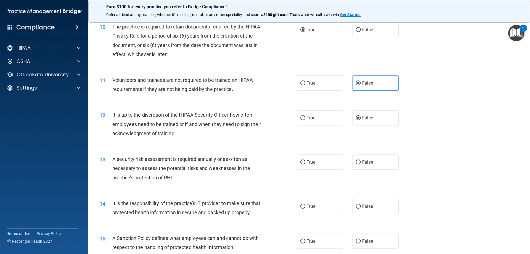
scroll to position [470, 0]
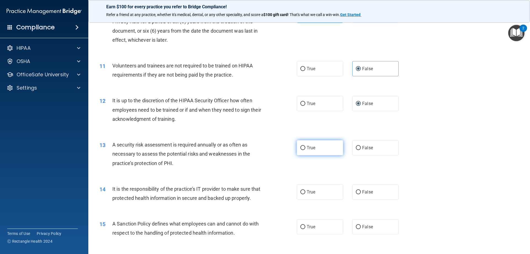
click at [314, 154] on label "True" at bounding box center [320, 147] width 46 height 15
click at [306, 150] on input "True" at bounding box center [303, 148] width 5 height 4
radio input "true"
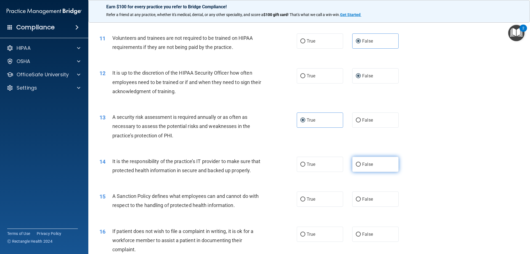
click at [367, 162] on label "False" at bounding box center [375, 164] width 46 height 15
click at [361, 162] on input "False" at bounding box center [358, 164] width 5 height 4
radio input "true"
click at [374, 207] on label "False" at bounding box center [375, 198] width 46 height 15
click at [361, 201] on input "False" at bounding box center [358, 199] width 5 height 4
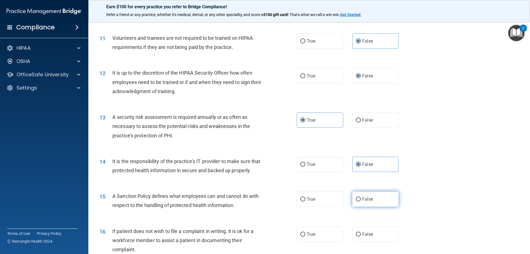
radio input "true"
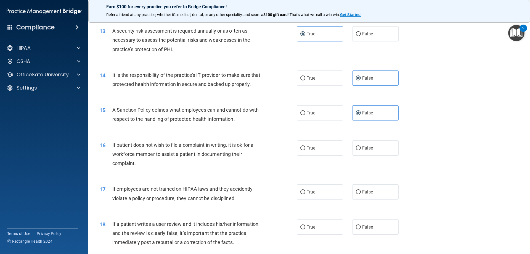
scroll to position [608, 0]
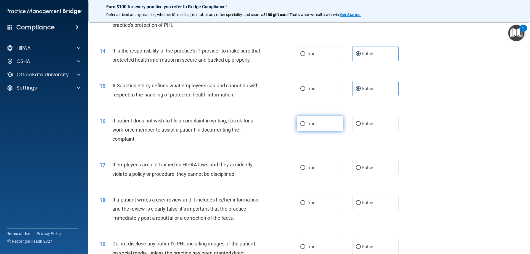
click at [317, 131] on label "True" at bounding box center [320, 123] width 46 height 15
click at [306, 126] on input "True" at bounding box center [303, 124] width 5 height 4
radio input "true"
click at [367, 170] on span "False" at bounding box center [367, 167] width 11 height 5
click at [361, 170] on input "False" at bounding box center [358, 168] width 5 height 4
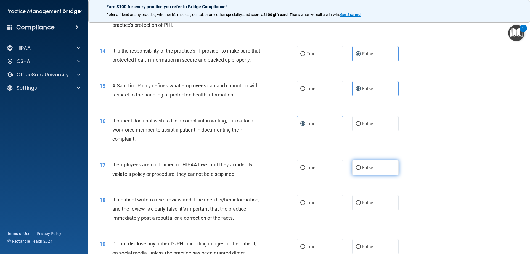
radio input "true"
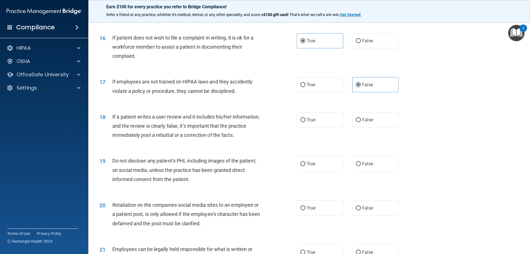
scroll to position [718, 0]
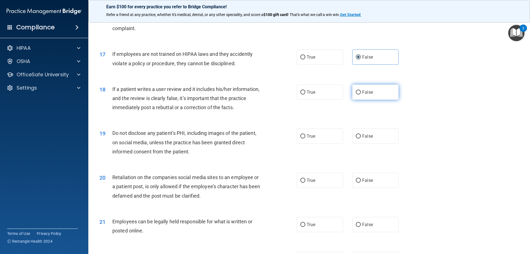
click at [390, 100] on label "False" at bounding box center [375, 92] width 46 height 15
click at [361, 94] on input "False" at bounding box center [358, 92] width 5 height 4
radio input "true"
click at [298, 144] on label "True" at bounding box center [320, 135] width 46 height 15
click at [301, 138] on input "True" at bounding box center [303, 136] width 5 height 4
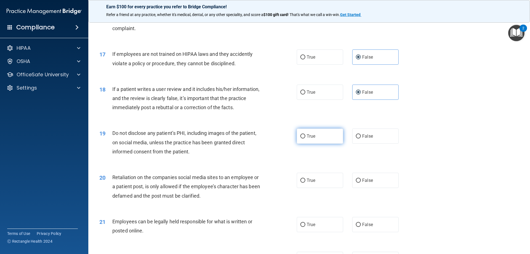
radio input "true"
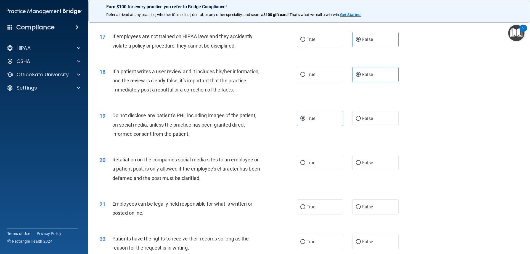
scroll to position [801, 0]
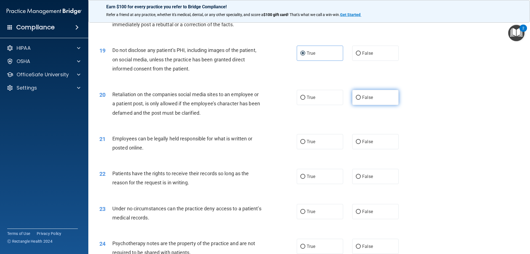
click at [377, 105] on label "False" at bounding box center [375, 97] width 46 height 15
click at [361, 100] on input "False" at bounding box center [358, 98] width 5 height 4
radio input "true"
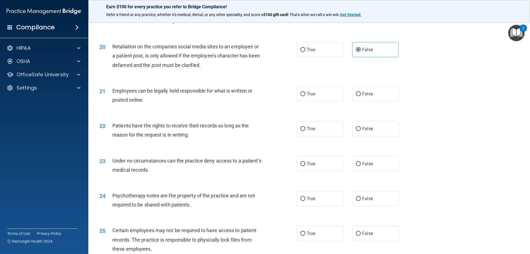
scroll to position [856, 0]
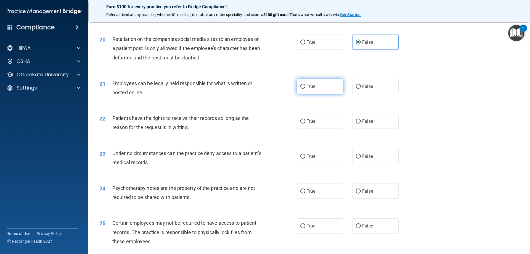
click at [314, 94] on label "True" at bounding box center [320, 86] width 46 height 15
click at [306, 89] on input "True" at bounding box center [303, 87] width 5 height 4
radio input "true"
click at [369, 124] on span "False" at bounding box center [367, 121] width 11 height 5
click at [361, 123] on input "False" at bounding box center [358, 121] width 5 height 4
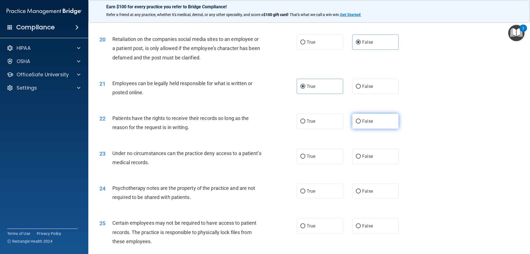
radio input "true"
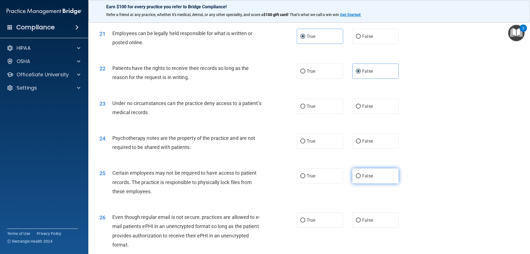
scroll to position [967, 0]
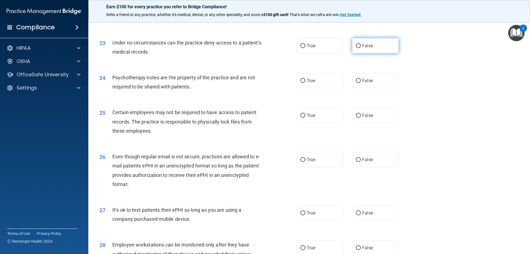
click at [375, 53] on label "False" at bounding box center [375, 45] width 46 height 15
click at [361, 48] on input "False" at bounding box center [358, 46] width 5 height 4
radio input "true"
click at [323, 88] on label "True" at bounding box center [320, 80] width 46 height 15
click at [306, 83] on input "True" at bounding box center [303, 81] width 5 height 4
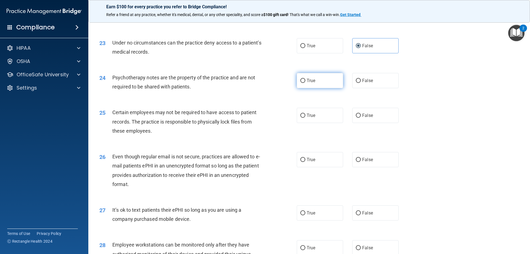
radio input "true"
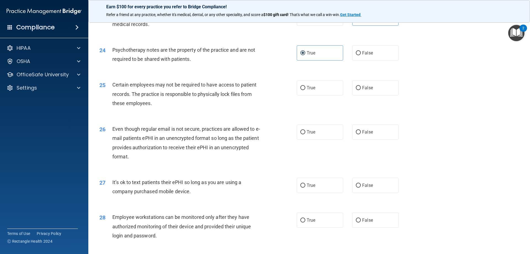
scroll to position [1022, 0]
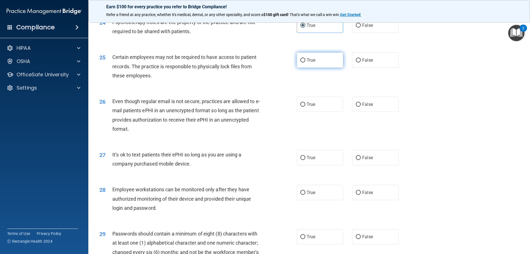
click at [313, 63] on span "True" at bounding box center [311, 59] width 9 height 5
click at [306, 62] on input "True" at bounding box center [303, 60] width 5 height 4
radio input "true"
click at [317, 112] on label "True" at bounding box center [320, 104] width 46 height 15
click at [306, 107] on input "True" at bounding box center [303, 104] width 5 height 4
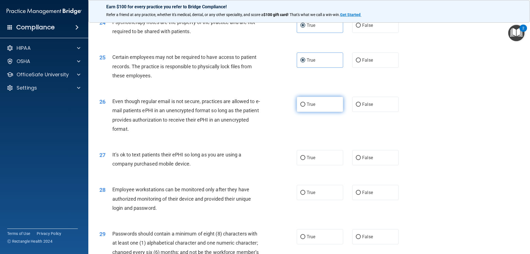
radio input "true"
click at [370, 165] on label "False" at bounding box center [375, 157] width 46 height 15
click at [361, 160] on input "False" at bounding box center [358, 158] width 5 height 4
radio input "true"
click at [364, 195] on span "False" at bounding box center [367, 192] width 11 height 5
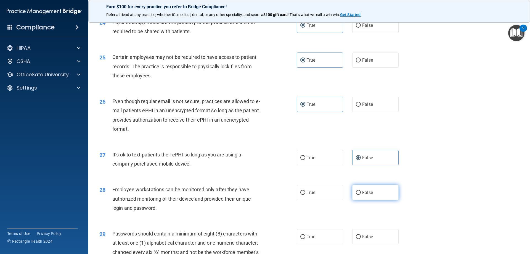
click at [361, 195] on input "False" at bounding box center [358, 193] width 5 height 4
radio input "true"
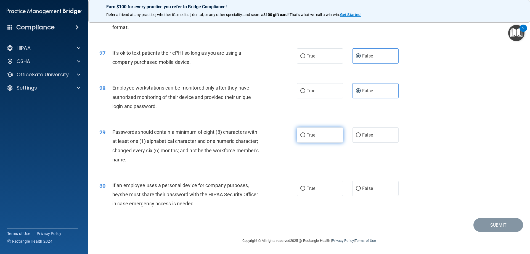
scroll to position [1133, 0]
click at [310, 132] on label "True" at bounding box center [320, 134] width 46 height 15
click at [306, 133] on input "True" at bounding box center [303, 135] width 5 height 4
radio input "true"
click at [365, 188] on span "False" at bounding box center [367, 188] width 11 height 5
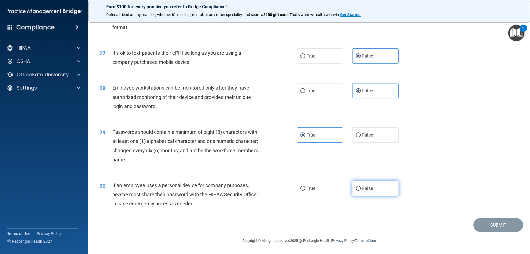
click at [361, 188] on input "False" at bounding box center [358, 188] width 5 height 4
radio input "true"
click at [498, 222] on button "Submit" at bounding box center [499, 225] width 50 height 14
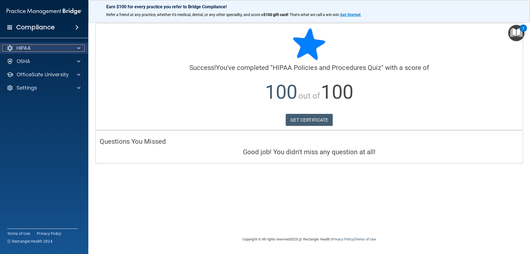
click at [17, 45] on p "HIPAA" at bounding box center [24, 48] width 14 height 7
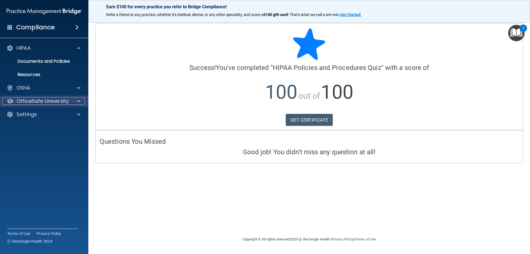
click at [77, 101] on div at bounding box center [78, 101] width 14 height 7
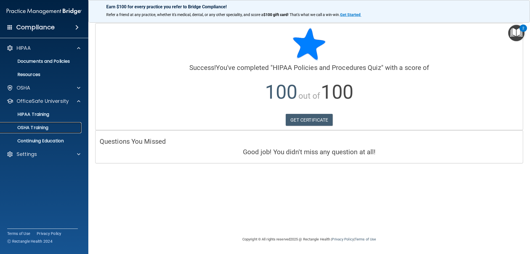
click at [41, 128] on p "OSHA Training" at bounding box center [26, 128] width 45 height 6
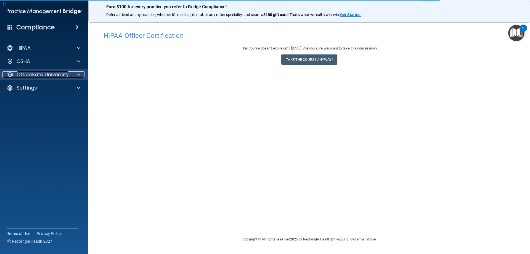
click at [56, 75] on p "OfficeSafe University" at bounding box center [43, 74] width 52 height 7
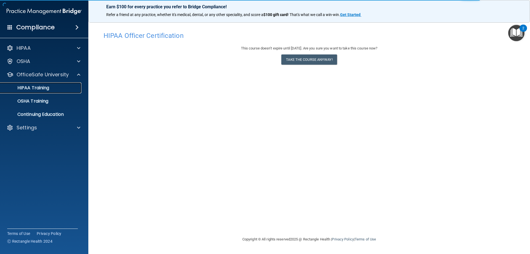
click at [52, 89] on div "HIPAA Training" at bounding box center [41, 88] width 75 height 6
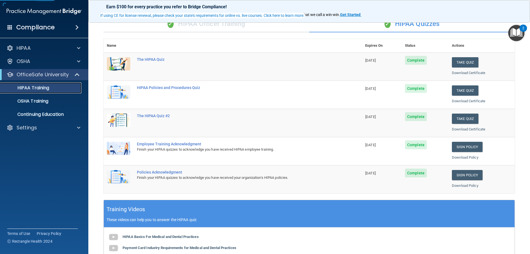
scroll to position [55, 0]
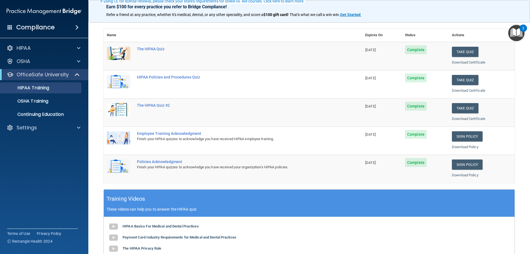
click at [418, 136] on span "Complete" at bounding box center [416, 134] width 22 height 9
click at [167, 133] on div "Employee Training Acknowledgment" at bounding box center [236, 133] width 198 height 4
click at [449, 134] on td "Sign Policy Sign Policy Download Policy" at bounding box center [482, 141] width 66 height 28
click at [465, 136] on link "Sign Policy" at bounding box center [467, 136] width 31 height 10
click at [452, 147] on link "Download Policy" at bounding box center [465, 147] width 27 height 4
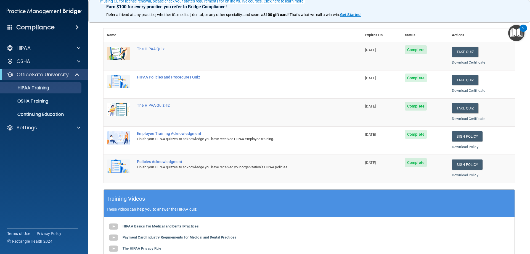
click at [161, 104] on div "The HIPAA Quiz #2" at bounding box center [236, 105] width 198 height 4
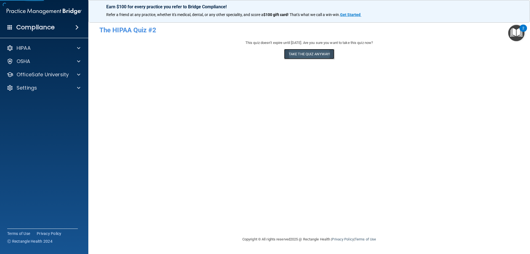
click at [324, 57] on button "Take the quiz anyway!" at bounding box center [309, 54] width 50 height 10
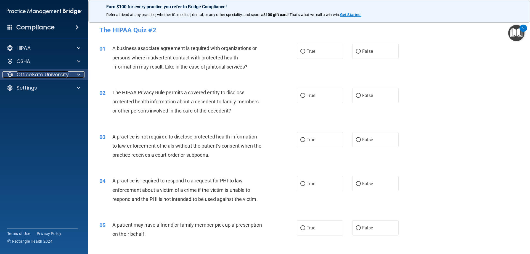
click at [42, 77] on p "OfficeSafe University" at bounding box center [43, 74] width 52 height 7
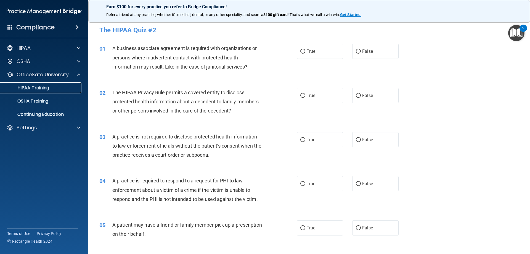
click at [46, 89] on p "HIPAA Training" at bounding box center [27, 88] width 46 height 6
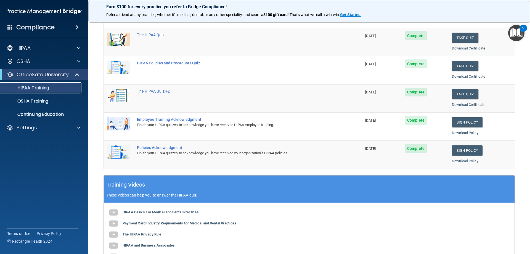
scroll to position [52, 0]
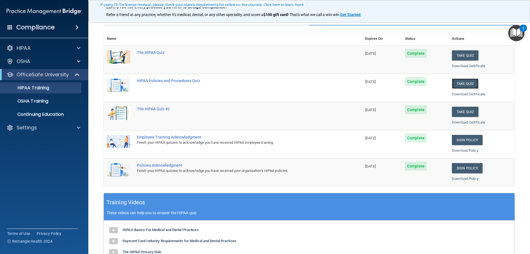
click at [458, 83] on button "Take Quiz" at bounding box center [465, 83] width 27 height 10
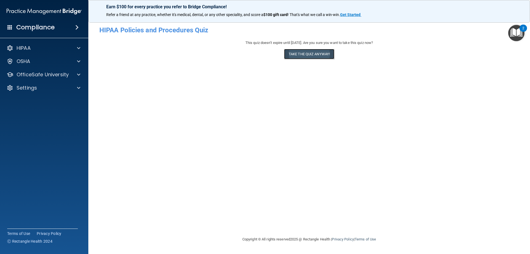
click at [311, 57] on button "Take the quiz anyway!" at bounding box center [309, 54] width 50 height 10
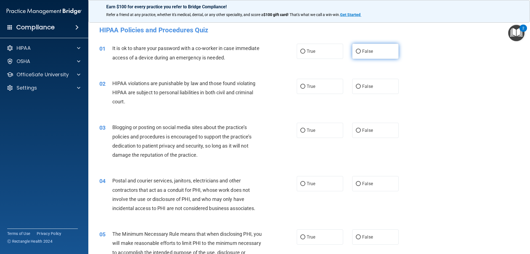
click at [367, 52] on span "False" at bounding box center [367, 51] width 11 height 5
click at [361, 52] on input "False" at bounding box center [358, 51] width 5 height 4
radio input "true"
click at [325, 81] on label "True" at bounding box center [320, 86] width 46 height 15
click at [306, 85] on input "True" at bounding box center [303, 87] width 5 height 4
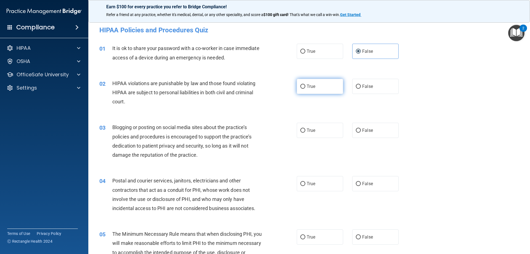
radio input "true"
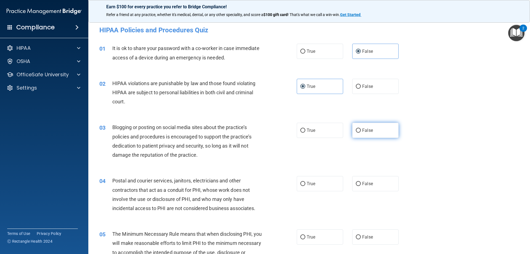
click at [373, 128] on label "False" at bounding box center [375, 130] width 46 height 15
click at [361, 128] on input "False" at bounding box center [358, 130] width 5 height 4
radio input "true"
click at [326, 182] on label "True" at bounding box center [320, 183] width 46 height 15
click at [306, 182] on input "True" at bounding box center [303, 184] width 5 height 4
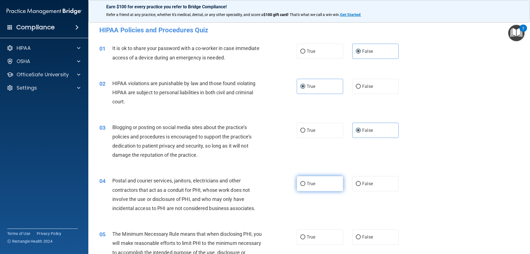
radio input "true"
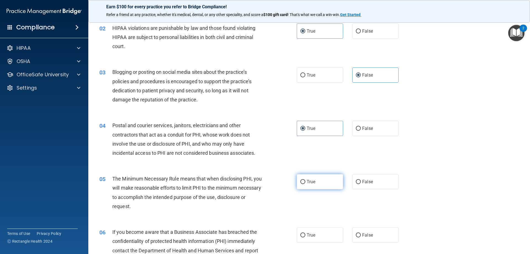
click at [317, 183] on label "True" at bounding box center [320, 181] width 46 height 15
click at [306, 183] on input "True" at bounding box center [303, 182] width 5 height 4
radio input "true"
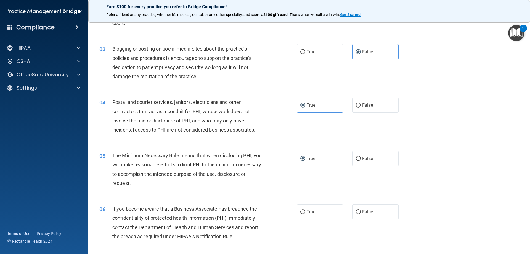
scroll to position [110, 0]
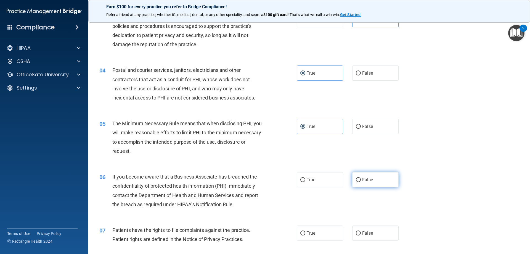
click at [364, 183] on label "False" at bounding box center [375, 179] width 46 height 15
click at [361, 182] on input "False" at bounding box center [358, 180] width 5 height 4
radio input "true"
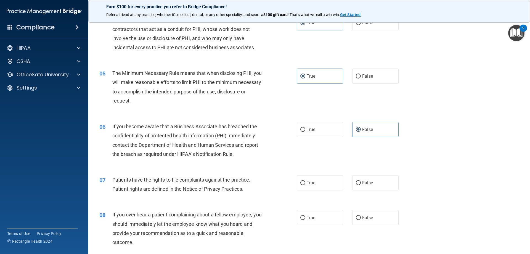
scroll to position [166, 0]
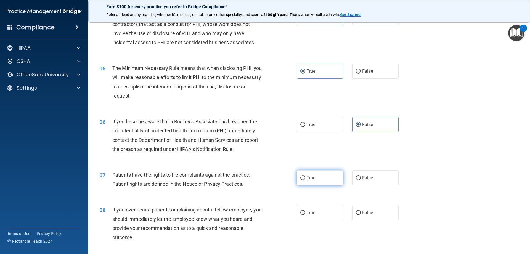
click at [297, 178] on label "True" at bounding box center [320, 177] width 46 height 15
click at [301, 178] on input "True" at bounding box center [303, 178] width 5 height 4
radio input "true"
click at [370, 212] on span "False" at bounding box center [367, 212] width 11 height 5
click at [361, 212] on input "False" at bounding box center [358, 213] width 5 height 4
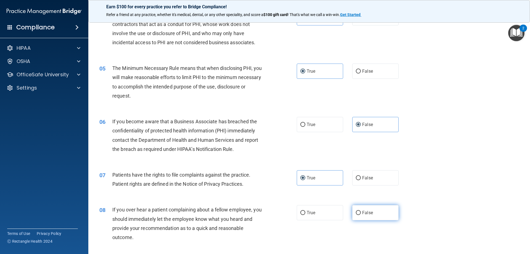
radio input "true"
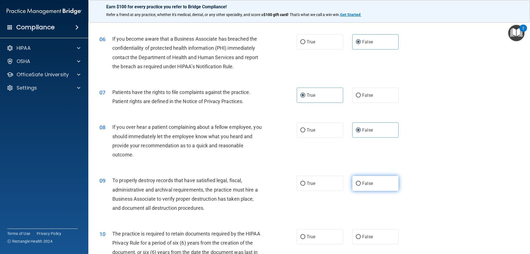
scroll to position [249, 0]
click at [381, 184] on label "False" at bounding box center [375, 182] width 46 height 15
click at [361, 184] on input "False" at bounding box center [358, 183] width 5 height 4
radio input "true"
click at [315, 238] on label "True" at bounding box center [320, 236] width 46 height 15
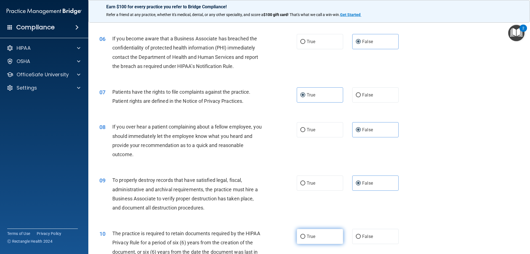
click at [306, 238] on input "True" at bounding box center [303, 237] width 5 height 4
radio input "true"
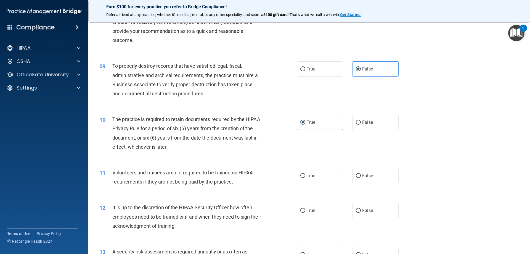
scroll to position [414, 0]
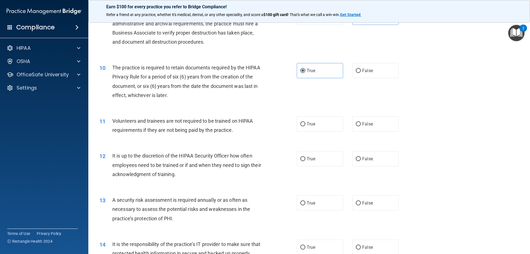
drag, startPoint x: 354, startPoint y: 127, endPoint x: 353, endPoint y: 139, distance: 11.9
click at [354, 128] on label "False" at bounding box center [375, 123] width 46 height 15
click at [356, 126] on input "False" at bounding box center [358, 124] width 5 height 4
radio input "true"
click at [357, 158] on input "False" at bounding box center [358, 159] width 5 height 4
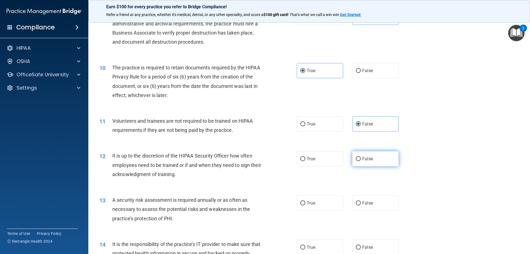
radio input "true"
click at [325, 205] on label "True" at bounding box center [320, 202] width 46 height 15
click at [306, 205] on input "True" at bounding box center [303, 203] width 5 height 4
radio input "true"
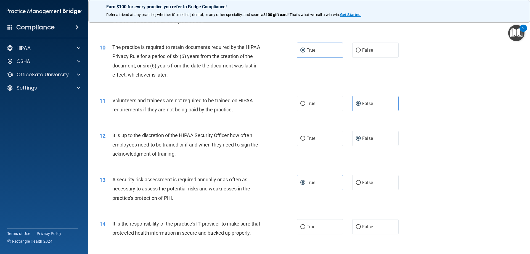
scroll to position [525, 0]
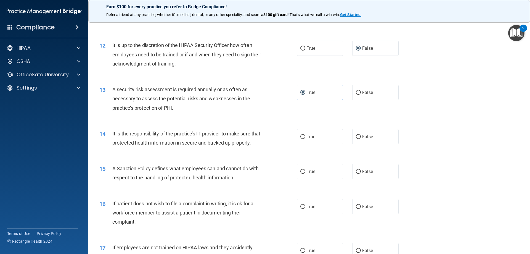
click at [362, 145] on div "14 It is the responsibility of the practice’s IT provider to make sure that pro…" at bounding box center [309, 139] width 428 height 35
click at [362, 140] on label "False" at bounding box center [375, 136] width 46 height 15
click at [361, 139] on input "False" at bounding box center [358, 137] width 5 height 4
radio input "true"
click at [362, 174] on span "False" at bounding box center [367, 171] width 11 height 5
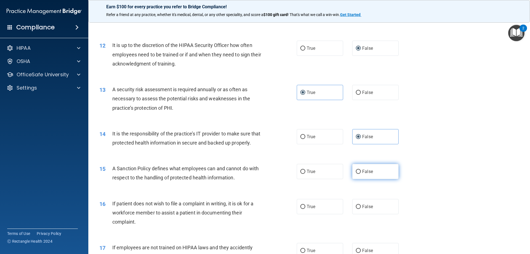
click at [361, 174] on input "False" at bounding box center [358, 172] width 5 height 4
radio input "true"
click at [312, 209] on span "True" at bounding box center [311, 206] width 9 height 5
click at [306, 209] on input "True" at bounding box center [303, 207] width 5 height 4
radio input "true"
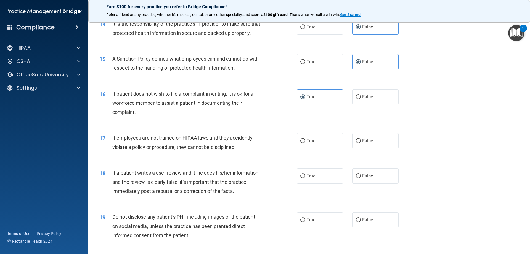
scroll to position [635, 0]
click at [367, 143] on span "False" at bounding box center [367, 139] width 11 height 5
click at [361, 142] on input "False" at bounding box center [358, 140] width 5 height 4
radio input "true"
click at [368, 222] on span "False" at bounding box center [367, 218] width 11 height 5
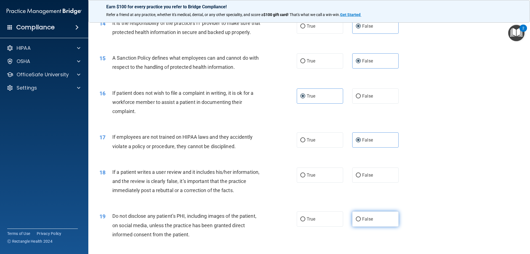
click at [361, 221] on input "False" at bounding box center [358, 219] width 5 height 4
radio input "true"
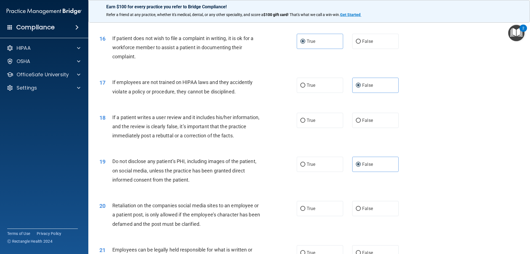
scroll to position [691, 0]
click at [364, 122] on span "False" at bounding box center [367, 119] width 11 height 5
click at [361, 122] on input "False" at bounding box center [358, 120] width 5 height 4
radio input "true"
click at [321, 171] on label "True" at bounding box center [320, 163] width 46 height 15
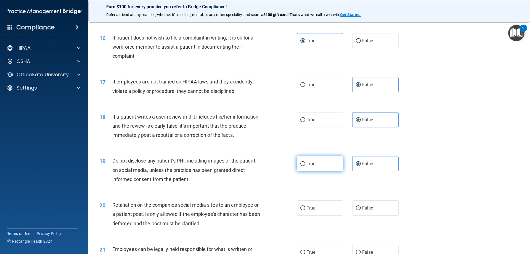
click at [306, 166] on input "True" at bounding box center [303, 164] width 5 height 4
radio input "true"
radio input "false"
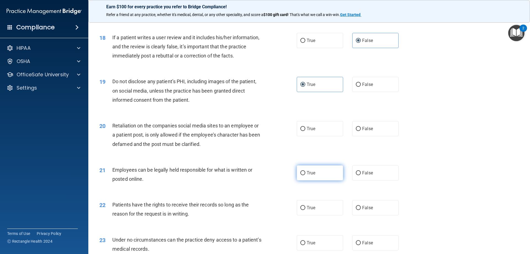
scroll to position [773, 0]
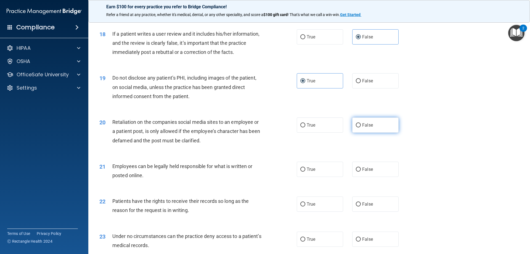
click at [362, 128] on span "False" at bounding box center [367, 124] width 11 height 5
click at [361, 127] on input "False" at bounding box center [358, 125] width 5 height 4
radio input "true"
click at [312, 172] on span "True" at bounding box center [311, 169] width 9 height 5
click at [306, 172] on input "True" at bounding box center [303, 169] width 5 height 4
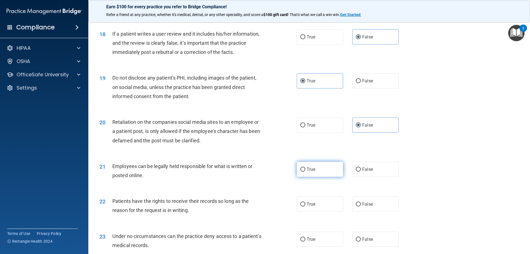
radio input "true"
click at [365, 207] on span "False" at bounding box center [367, 203] width 11 height 5
click at [361, 206] on input "False" at bounding box center [358, 204] width 5 height 4
radio input "true"
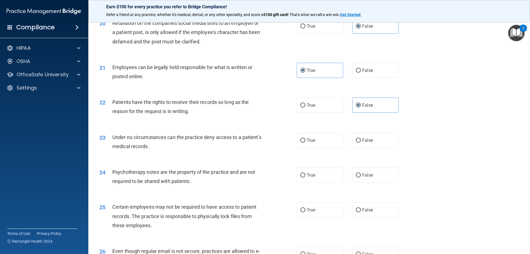
scroll to position [884, 0]
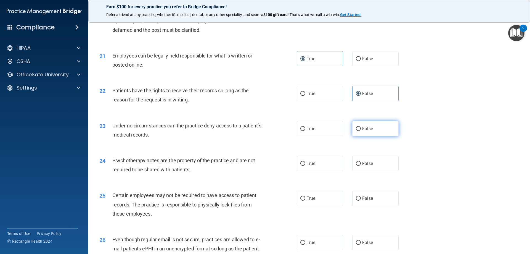
click at [356, 131] on input "False" at bounding box center [358, 129] width 5 height 4
radio input "true"
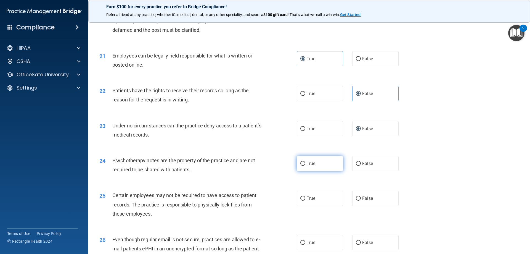
click at [315, 171] on label "True" at bounding box center [320, 163] width 46 height 15
click at [306, 166] on input "True" at bounding box center [303, 164] width 5 height 4
radio input "true"
click at [314, 206] on label "True" at bounding box center [320, 198] width 46 height 15
click at [306, 201] on input "True" at bounding box center [303, 198] width 5 height 4
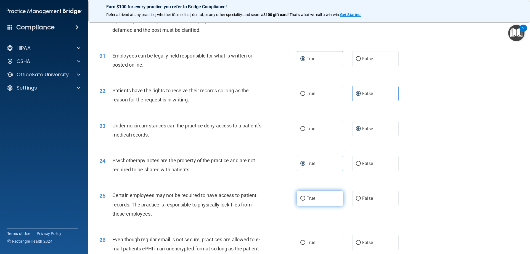
radio input "true"
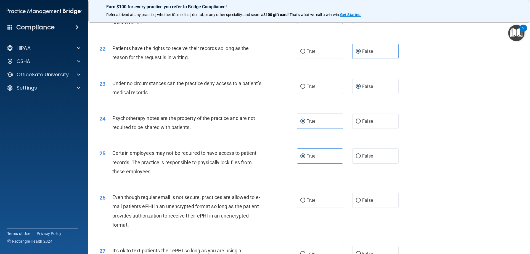
scroll to position [994, 0]
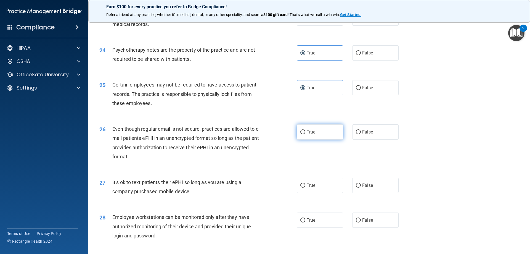
click at [309, 135] on span "True" at bounding box center [311, 131] width 9 height 5
click at [306, 134] on input "True" at bounding box center [303, 132] width 5 height 4
radio input "true"
click at [362, 188] on span "False" at bounding box center [367, 185] width 11 height 5
click at [361, 188] on input "False" at bounding box center [358, 185] width 5 height 4
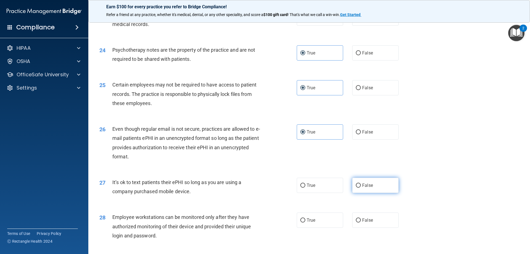
radio input "true"
click at [369, 228] on label "False" at bounding box center [375, 219] width 46 height 15
click at [361, 222] on input "False" at bounding box center [358, 220] width 5 height 4
radio input "true"
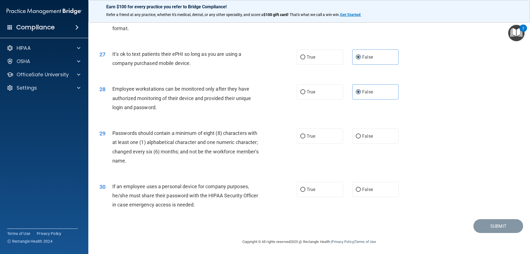
scroll to position [1133, 0]
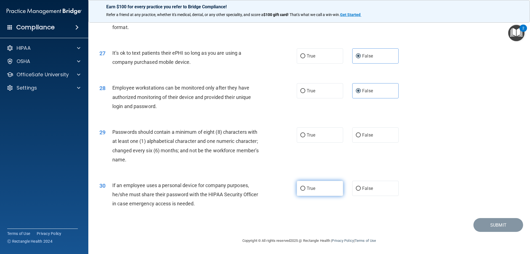
click at [312, 191] on label "True" at bounding box center [320, 188] width 46 height 15
click at [306, 191] on input "True" at bounding box center [303, 188] width 5 height 4
radio input "true"
click at [310, 138] on label "True" at bounding box center [320, 134] width 46 height 15
click at [306, 137] on input "True" at bounding box center [303, 135] width 5 height 4
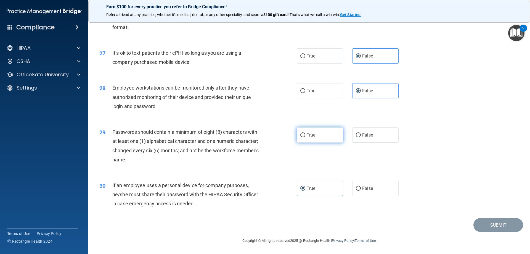
radio input "true"
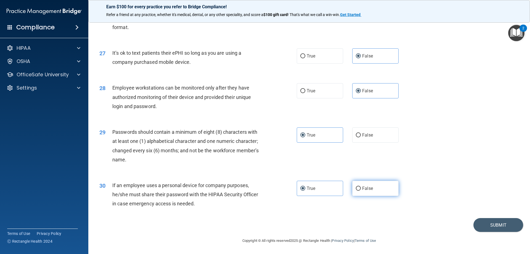
click at [379, 192] on label "False" at bounding box center [375, 188] width 46 height 15
click at [361, 191] on input "False" at bounding box center [358, 188] width 5 height 4
radio input "true"
radio input "false"
click at [499, 226] on button "Submit" at bounding box center [499, 225] width 50 height 14
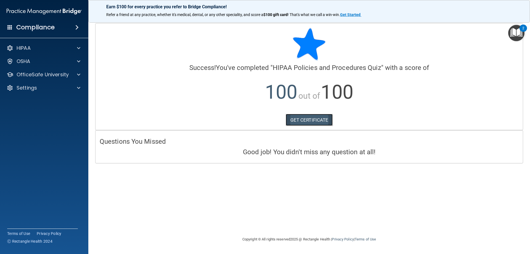
click at [326, 123] on link "GET CERTIFICATE" at bounding box center [309, 120] width 47 height 12
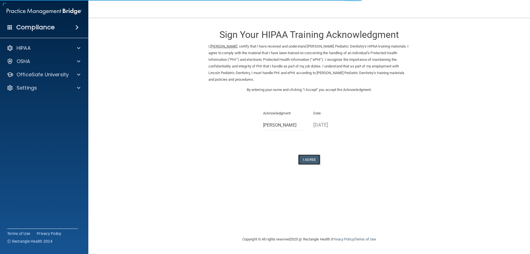
click at [307, 159] on button "I Agree" at bounding box center [309, 159] width 22 height 10
